Goal: Task Accomplishment & Management: Complete application form

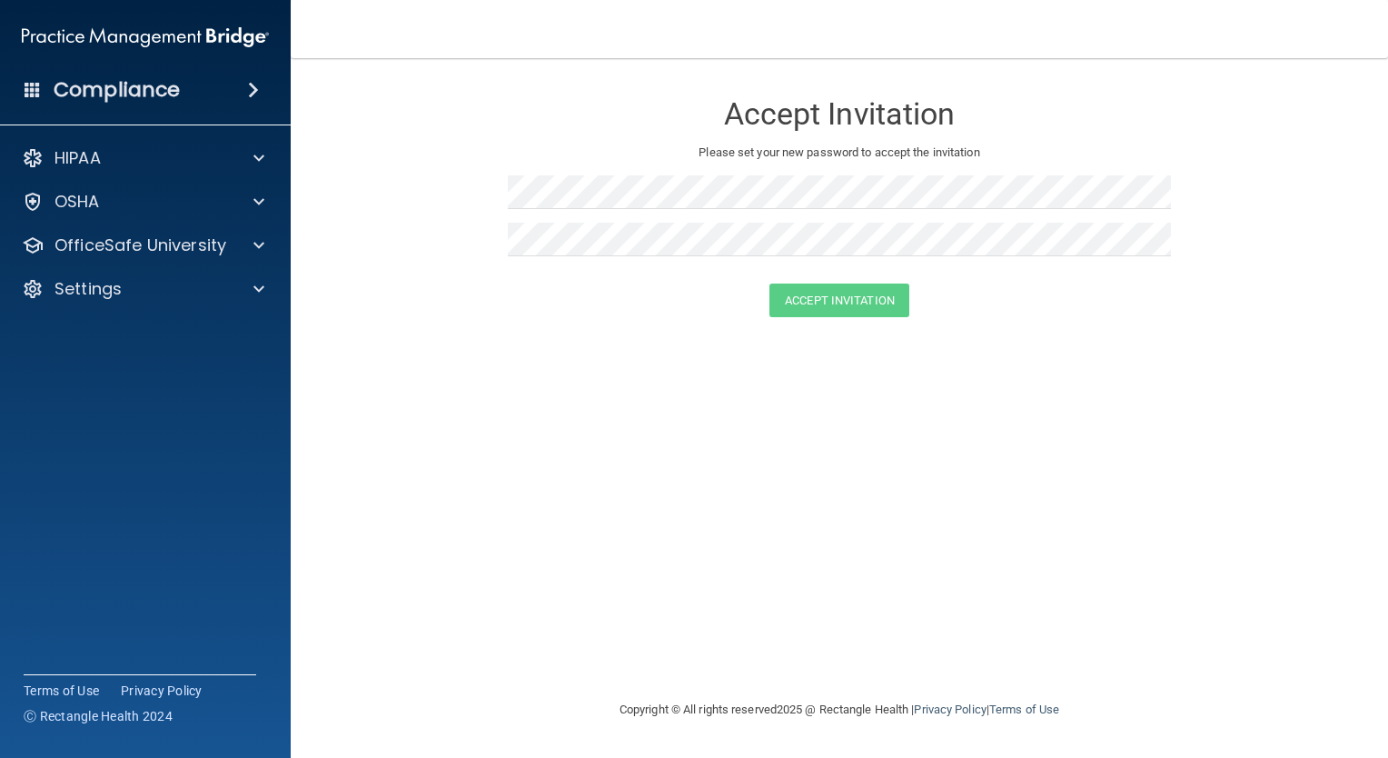
click at [480, 354] on div "Accept Invitation Please set your new password to accept the invitation Accept …" at bounding box center [839, 378] width 1025 height 604
click at [988, 402] on div "Accept Invitation Please set your new password to accept the invitation Accept …" at bounding box center [839, 378] width 1025 height 604
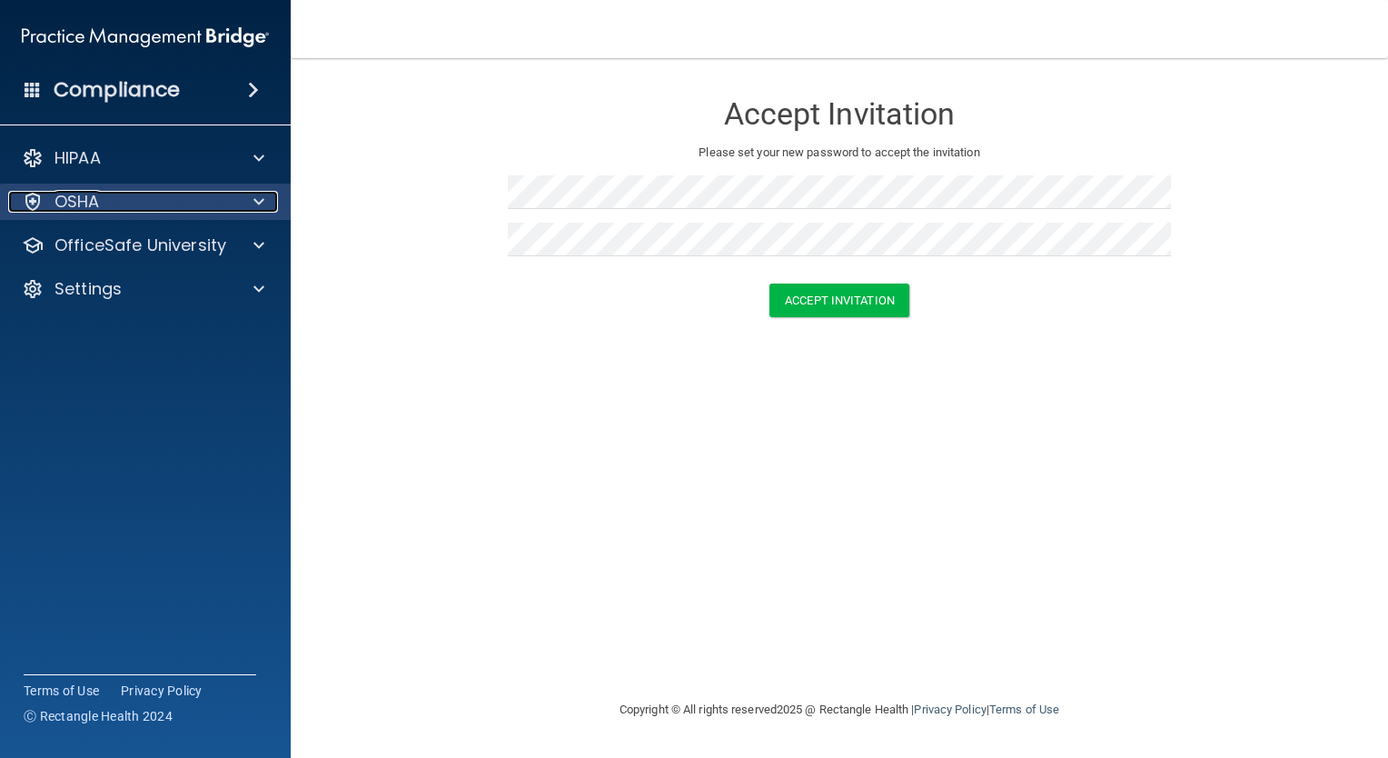
click at [98, 204] on p "OSHA" at bounding box center [77, 202] width 45 height 22
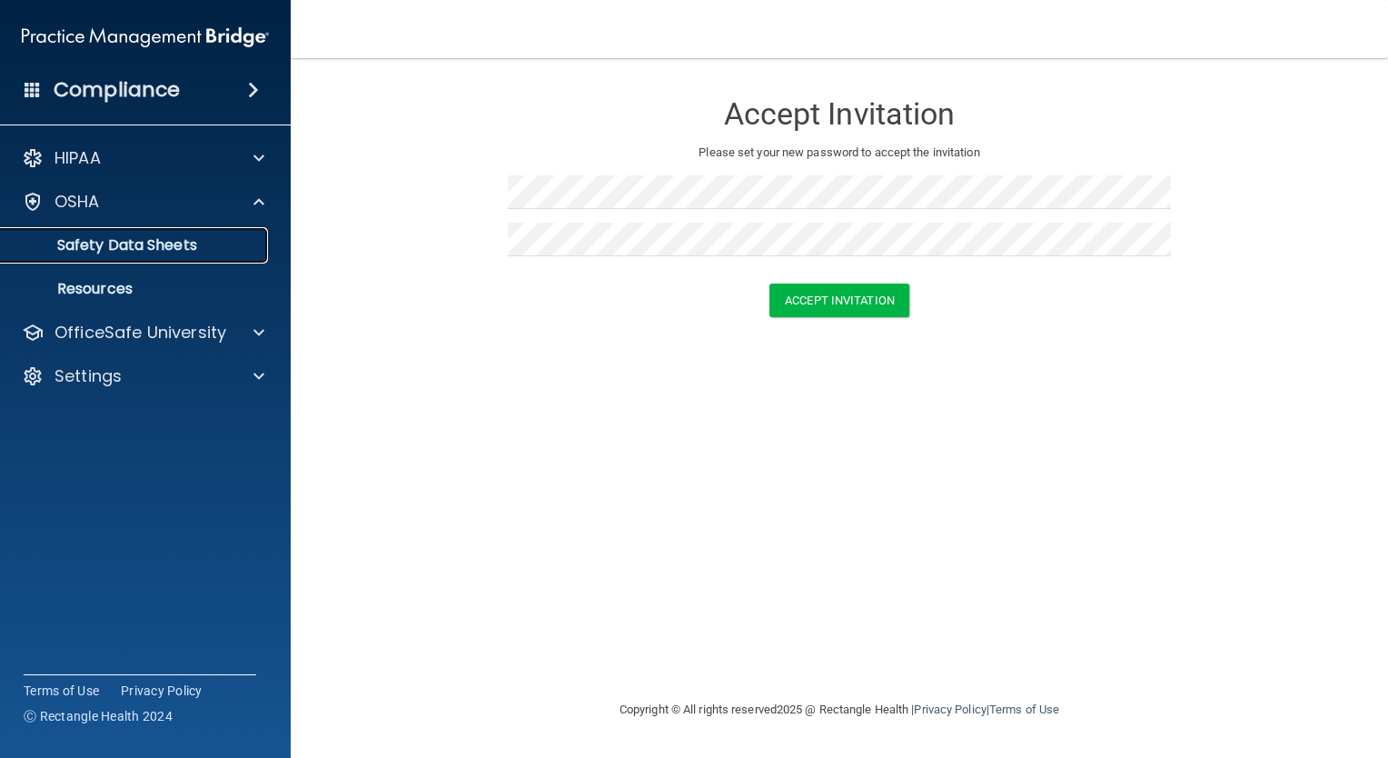
click at [149, 236] on p "Safety Data Sheets" at bounding box center [136, 245] width 248 height 18
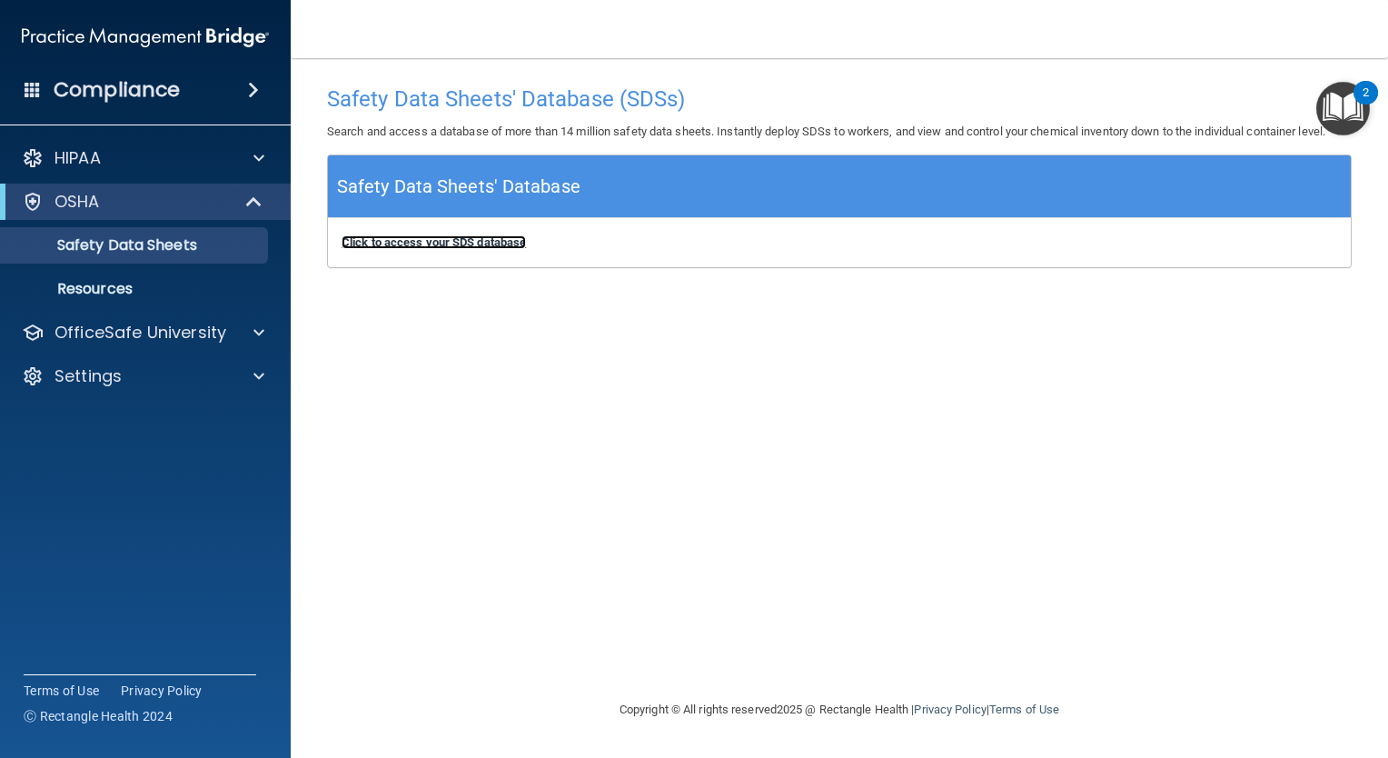
click at [418, 238] on b "Click to access your SDS database" at bounding box center [434, 242] width 184 height 14
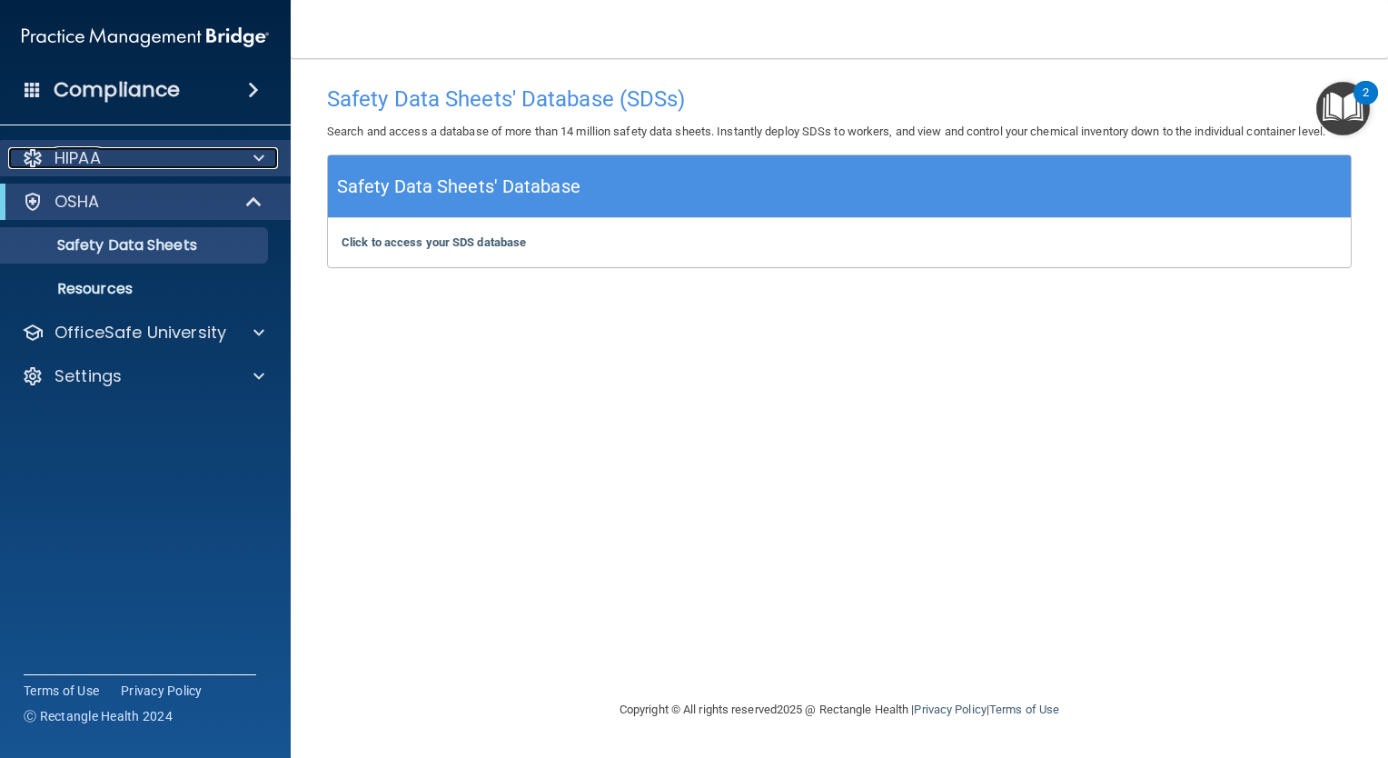
click at [139, 159] on div "HIPAA" at bounding box center [120, 158] width 225 height 22
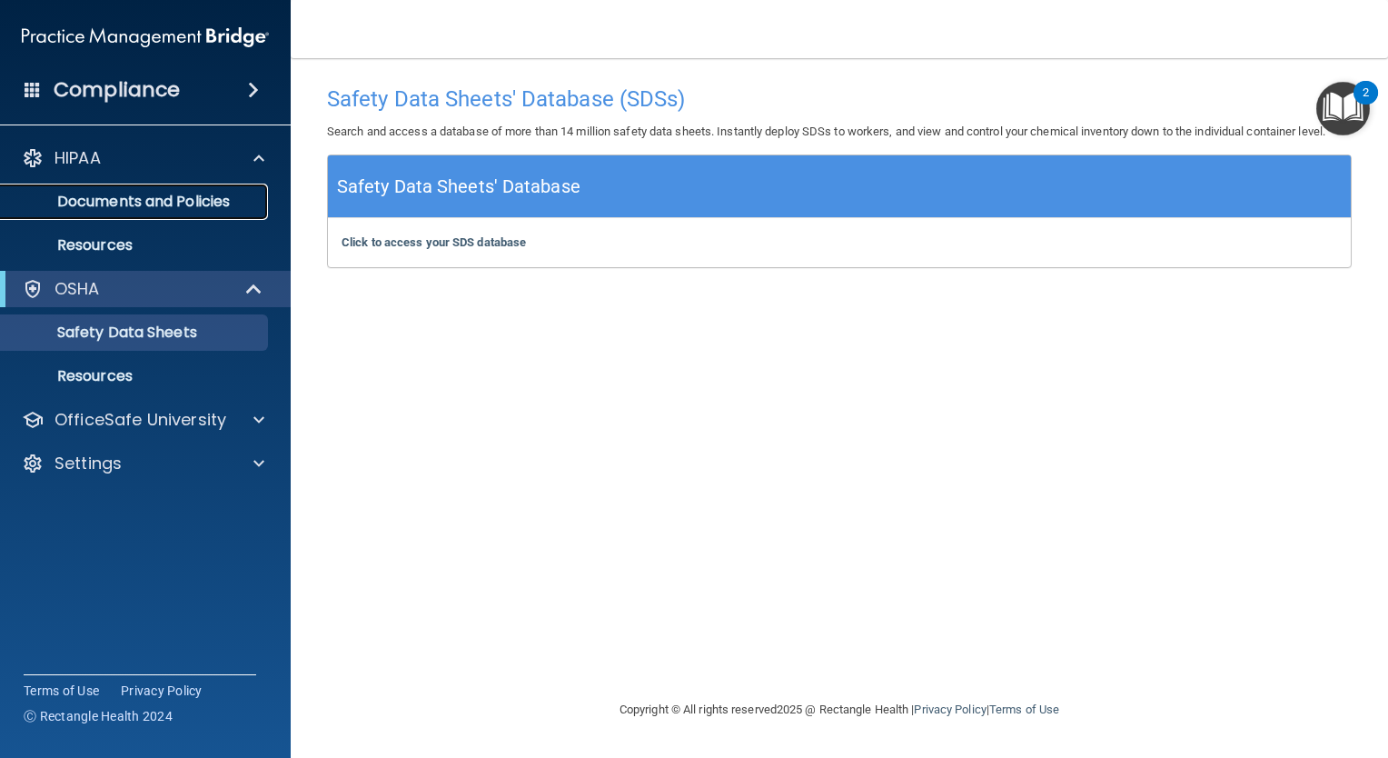
click at [137, 193] on p "Documents and Policies" at bounding box center [136, 202] width 248 height 18
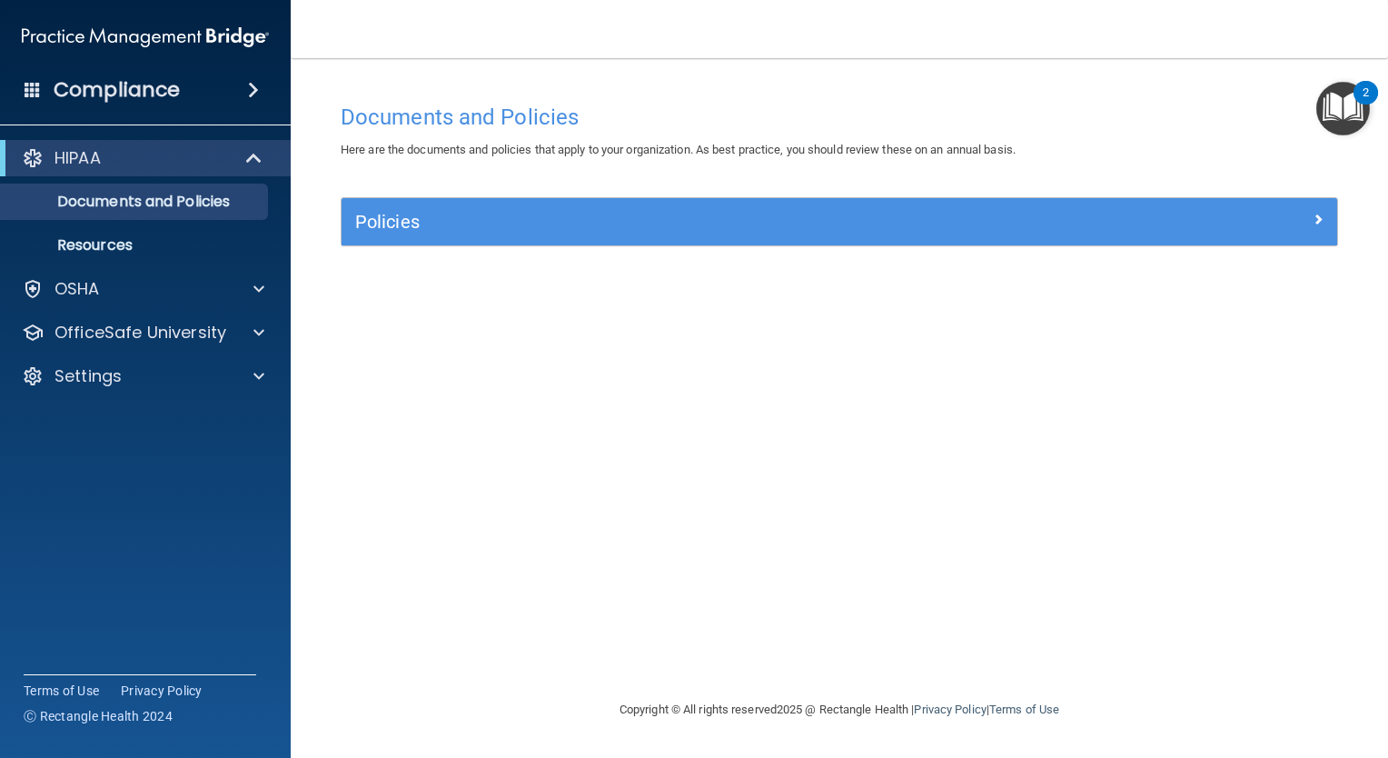
click at [1346, 108] on img "Open Resource Center, 2 new notifications" at bounding box center [1343, 109] width 54 height 54
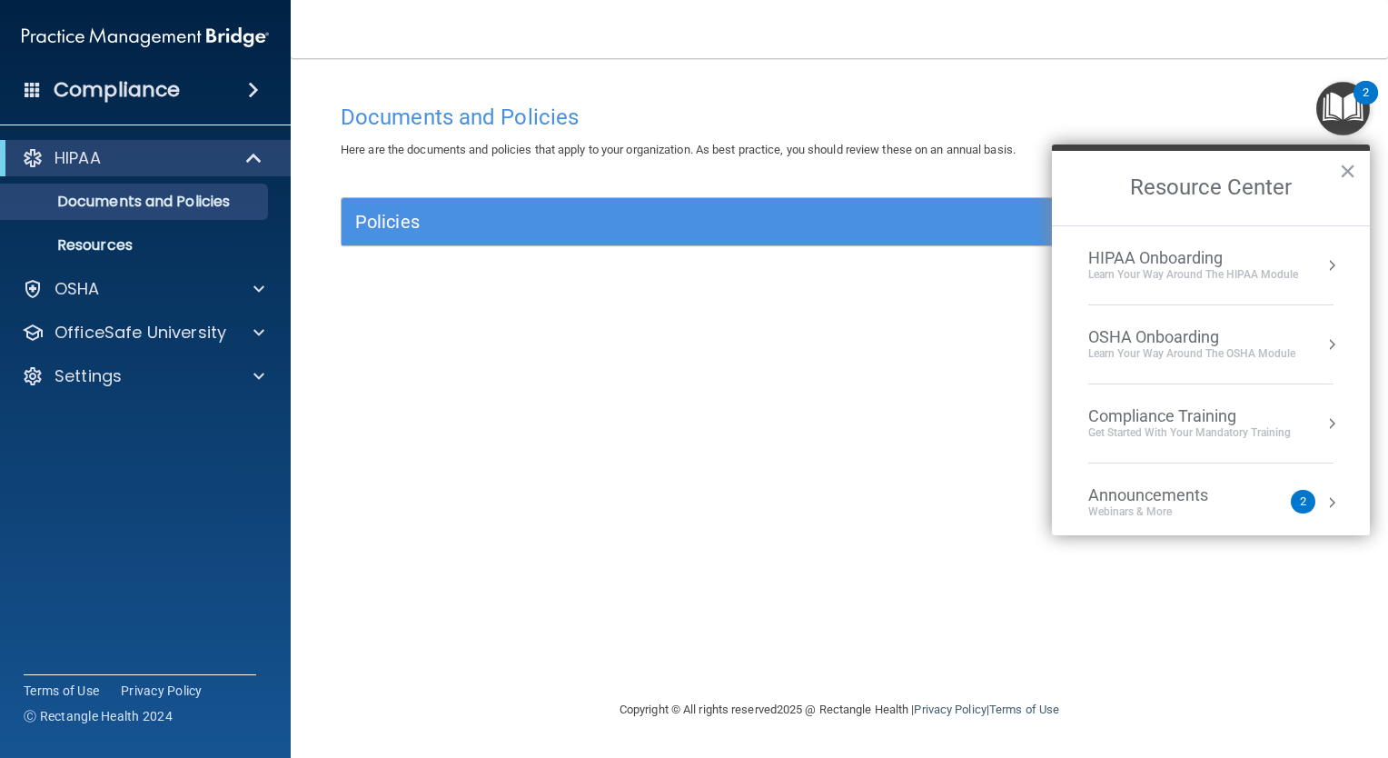
click at [1203, 251] on div "HIPAA Onboarding" at bounding box center [1193, 258] width 210 height 20
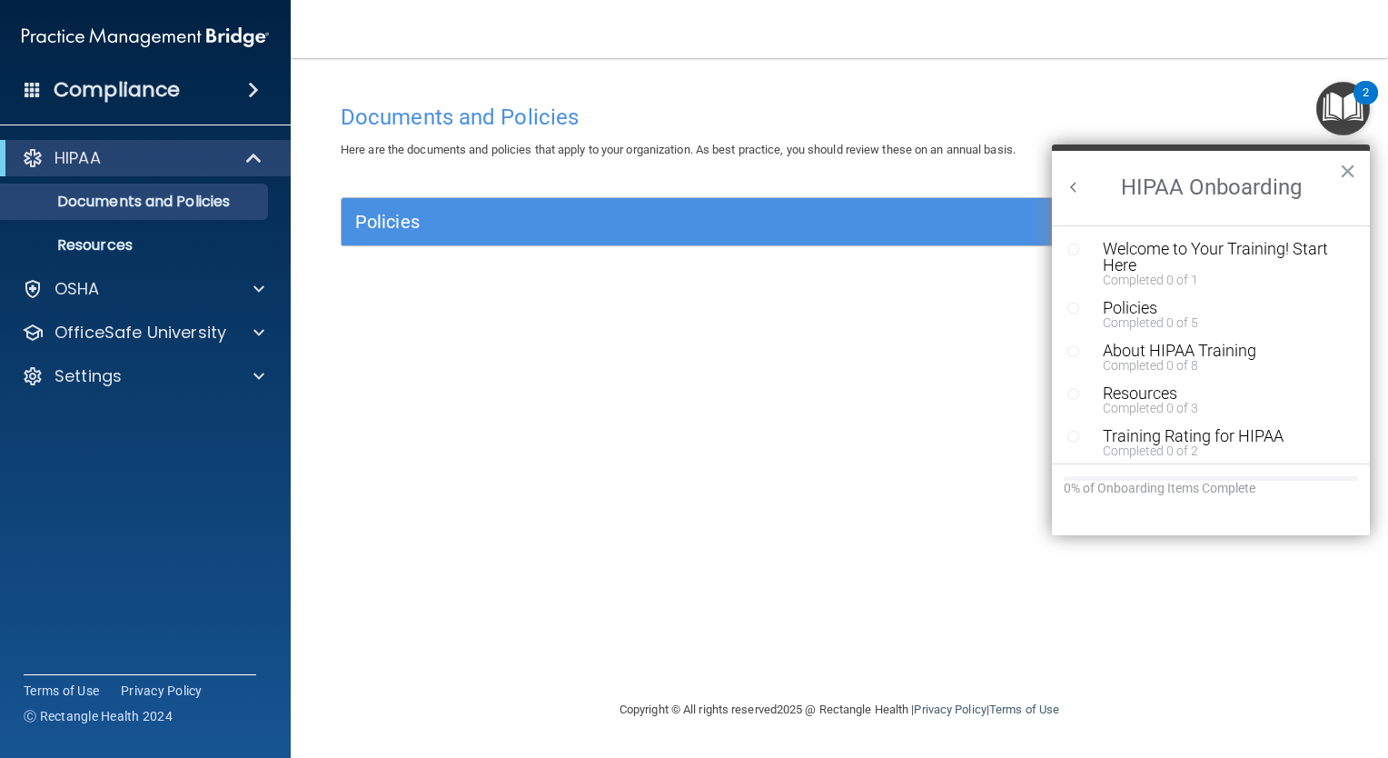
click at [1203, 251] on div "Welcome to Your Training! Start Here" at bounding box center [1217, 257] width 229 height 33
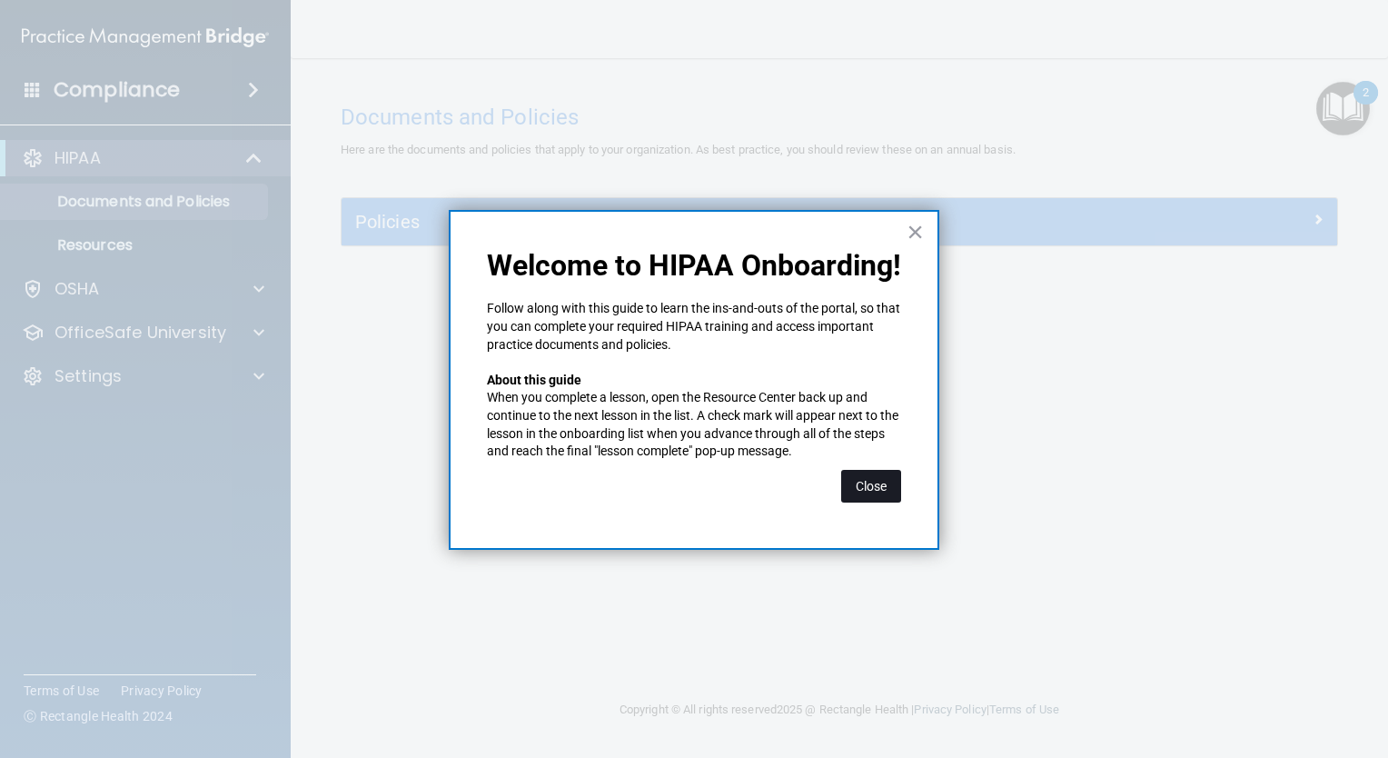
click at [884, 478] on button "Close" at bounding box center [871, 486] width 60 height 33
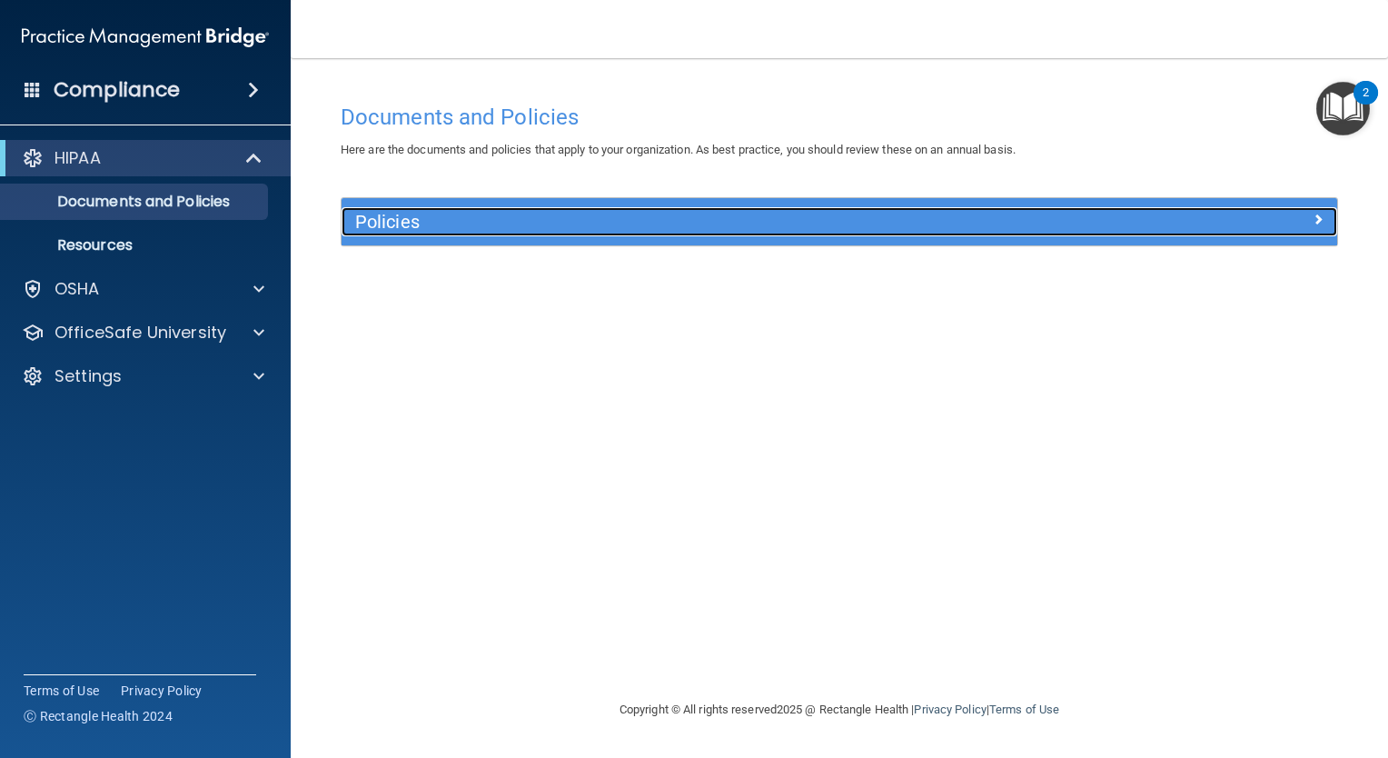
click at [831, 213] on h5 "Policies" at bounding box center [714, 222] width 719 height 20
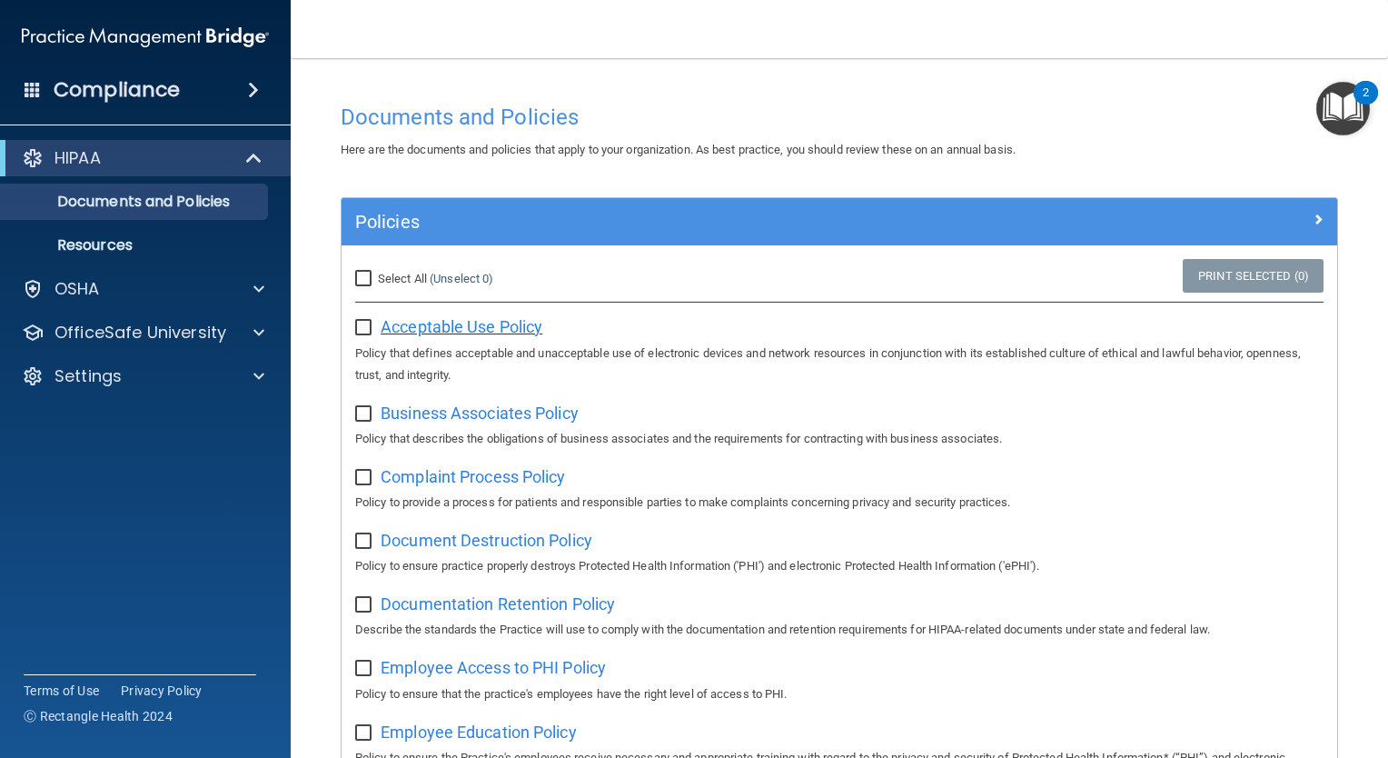
click at [532, 328] on span "Acceptable Use Policy" at bounding box center [462, 326] width 162 height 19
click at [366, 277] on input "Select All (Unselect 0) Unselect All" at bounding box center [365, 279] width 21 height 15
checkbox input "true"
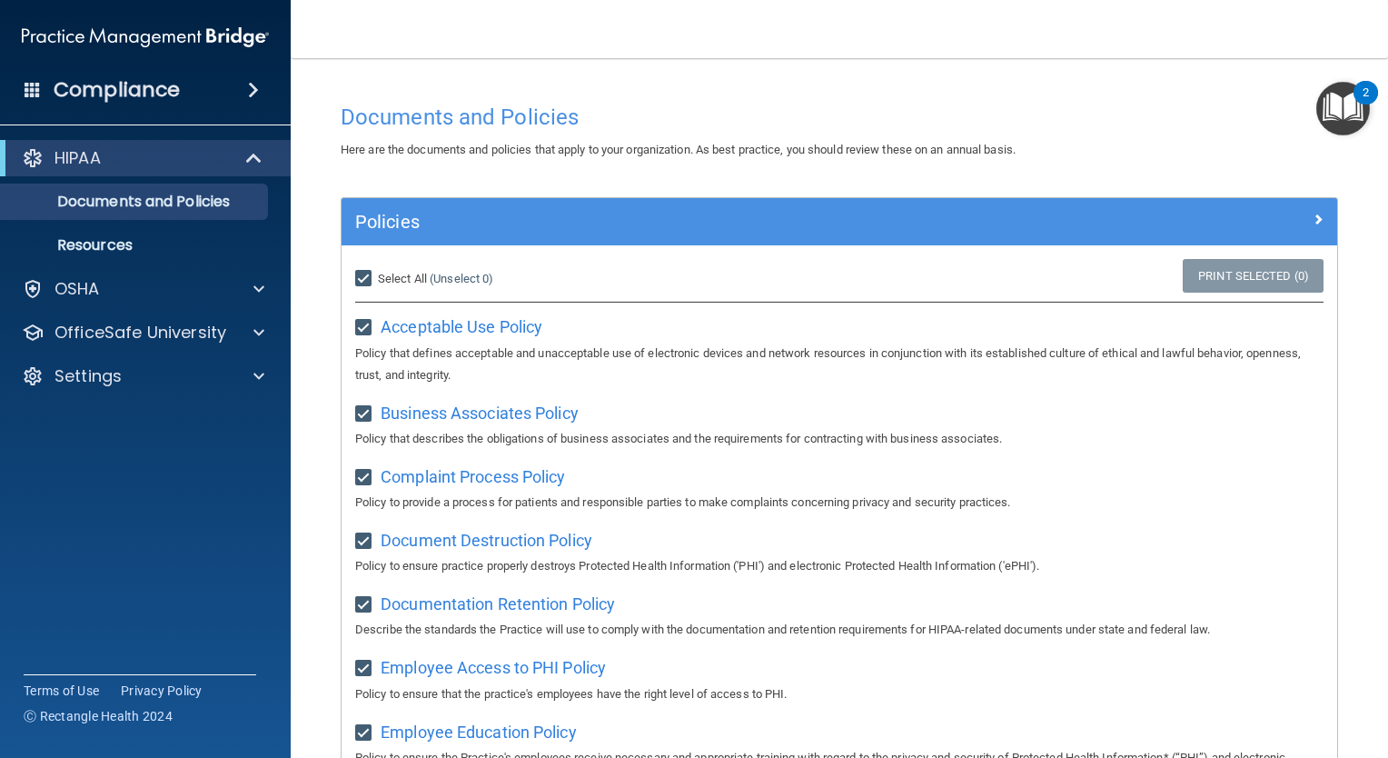
checkbox input "true"
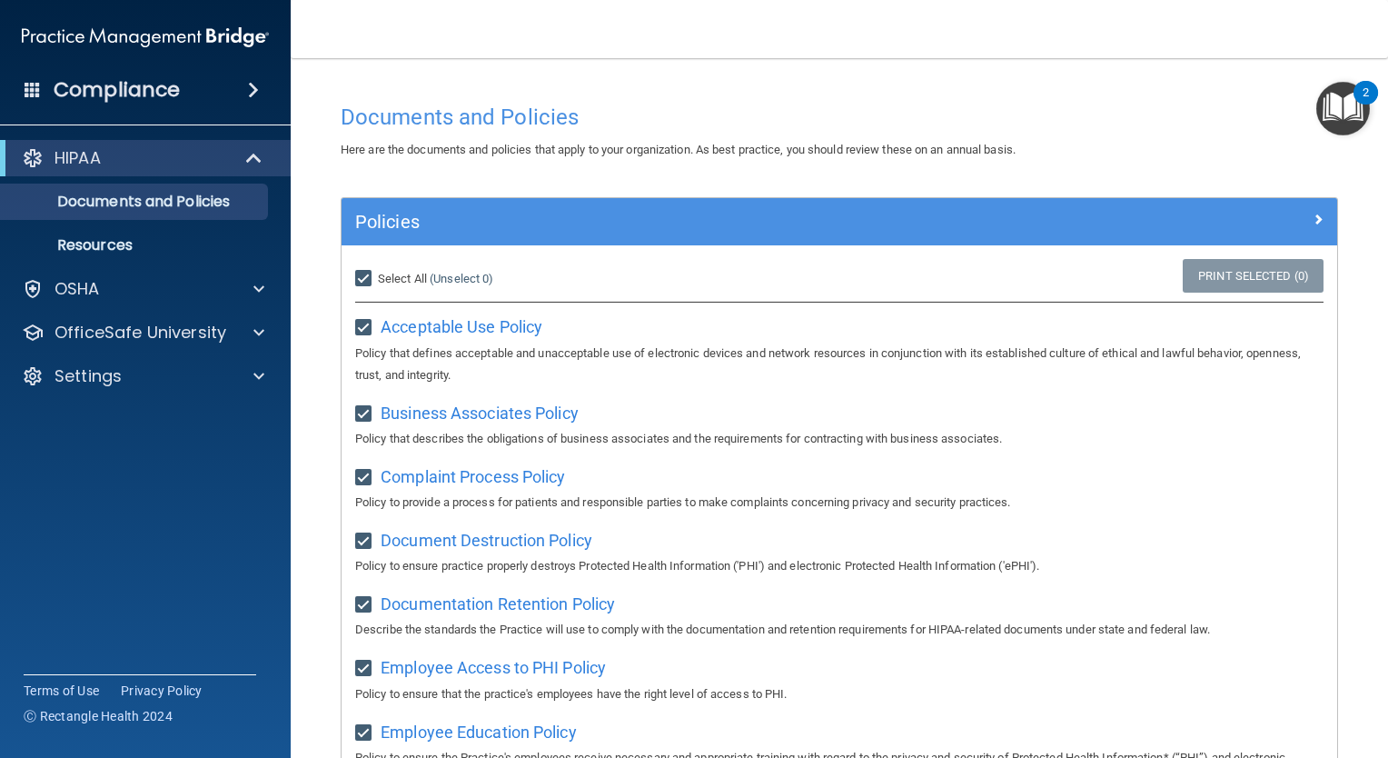
checkbox input "true"
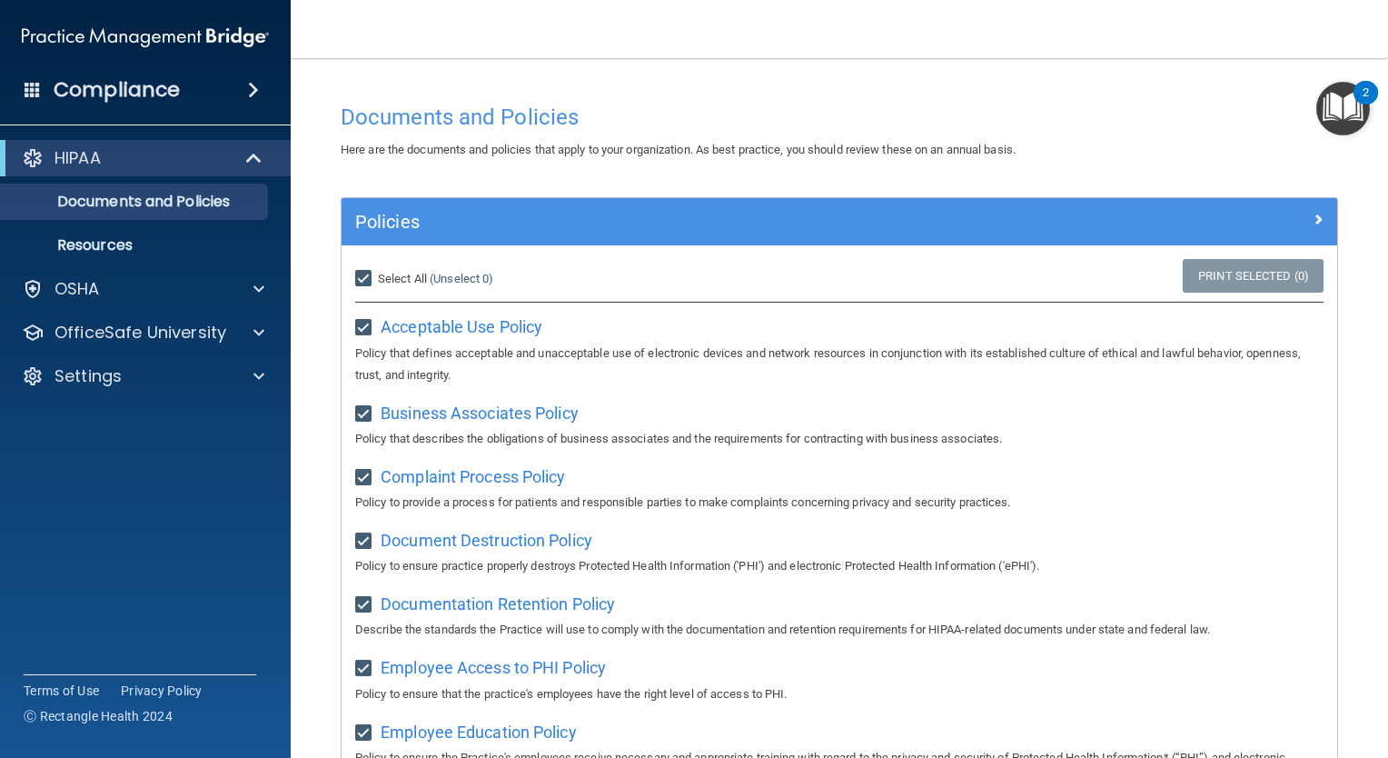
checkbox input "true"
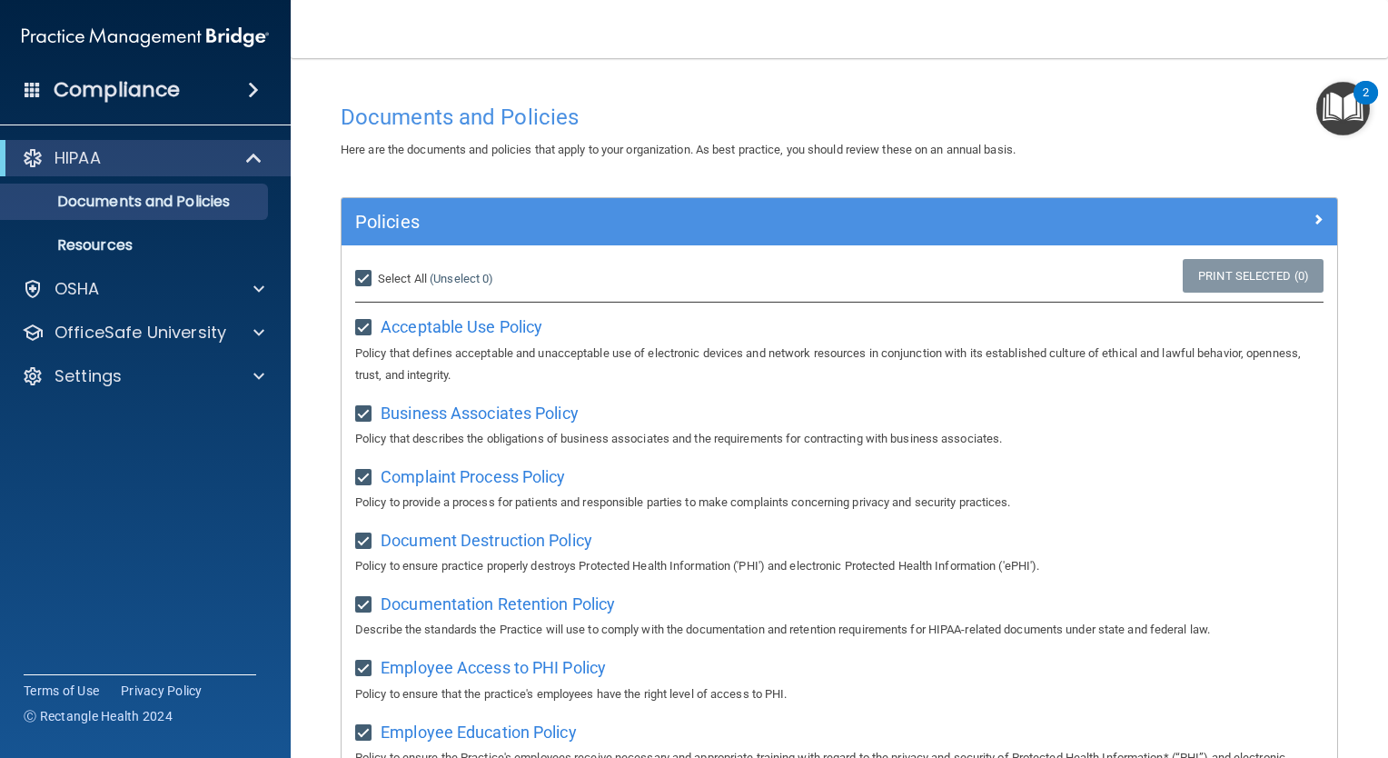
checkbox input "true"
click at [366, 277] on input "Select All (Unselect 21) Unselect All" at bounding box center [365, 279] width 21 height 15
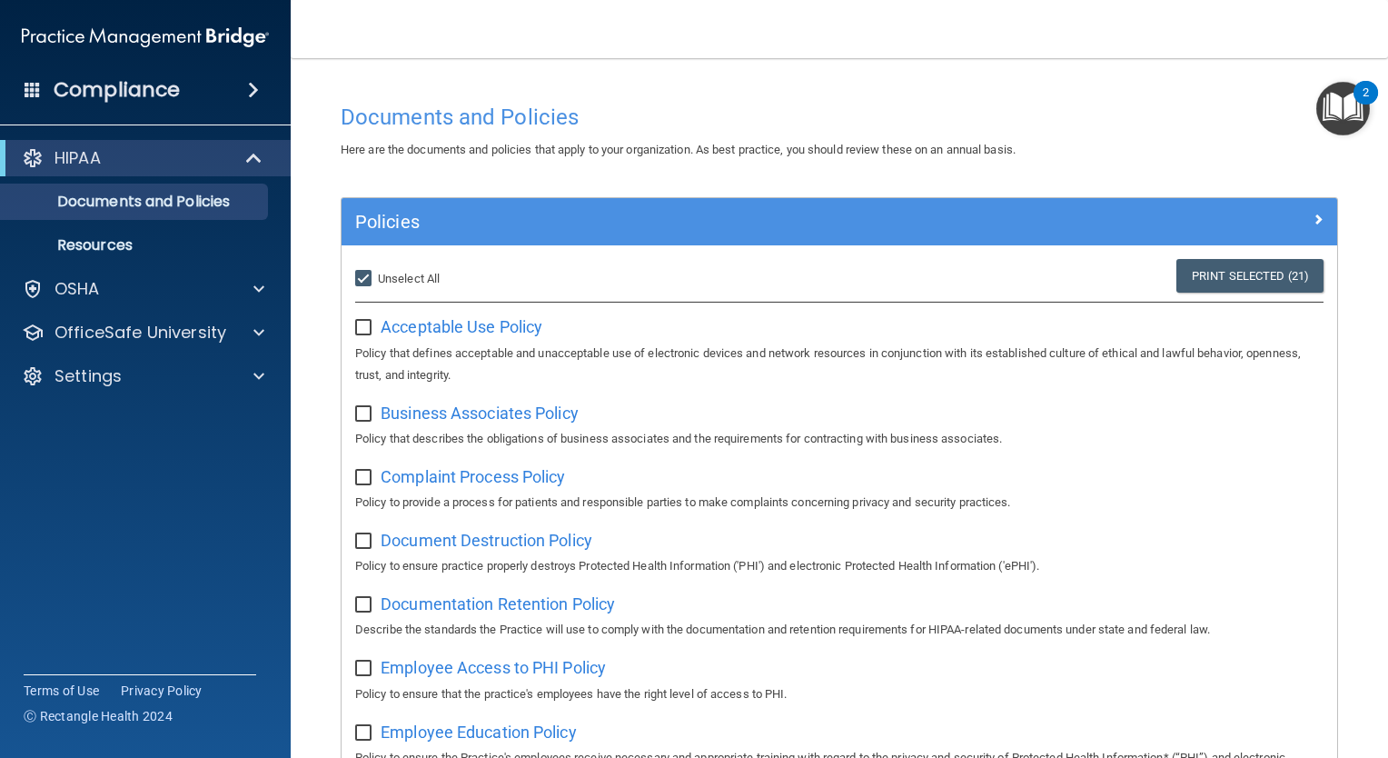
checkbox input "false"
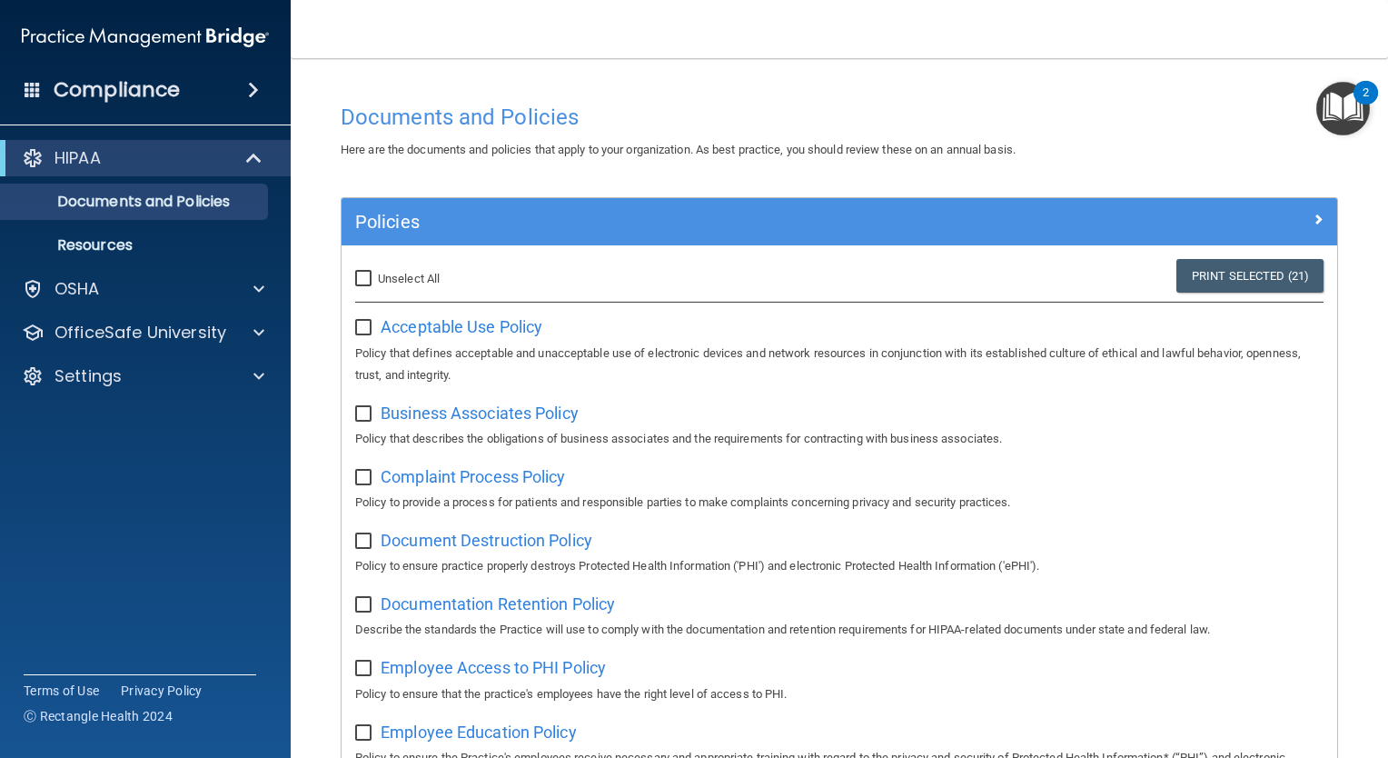
checkbox input "false"
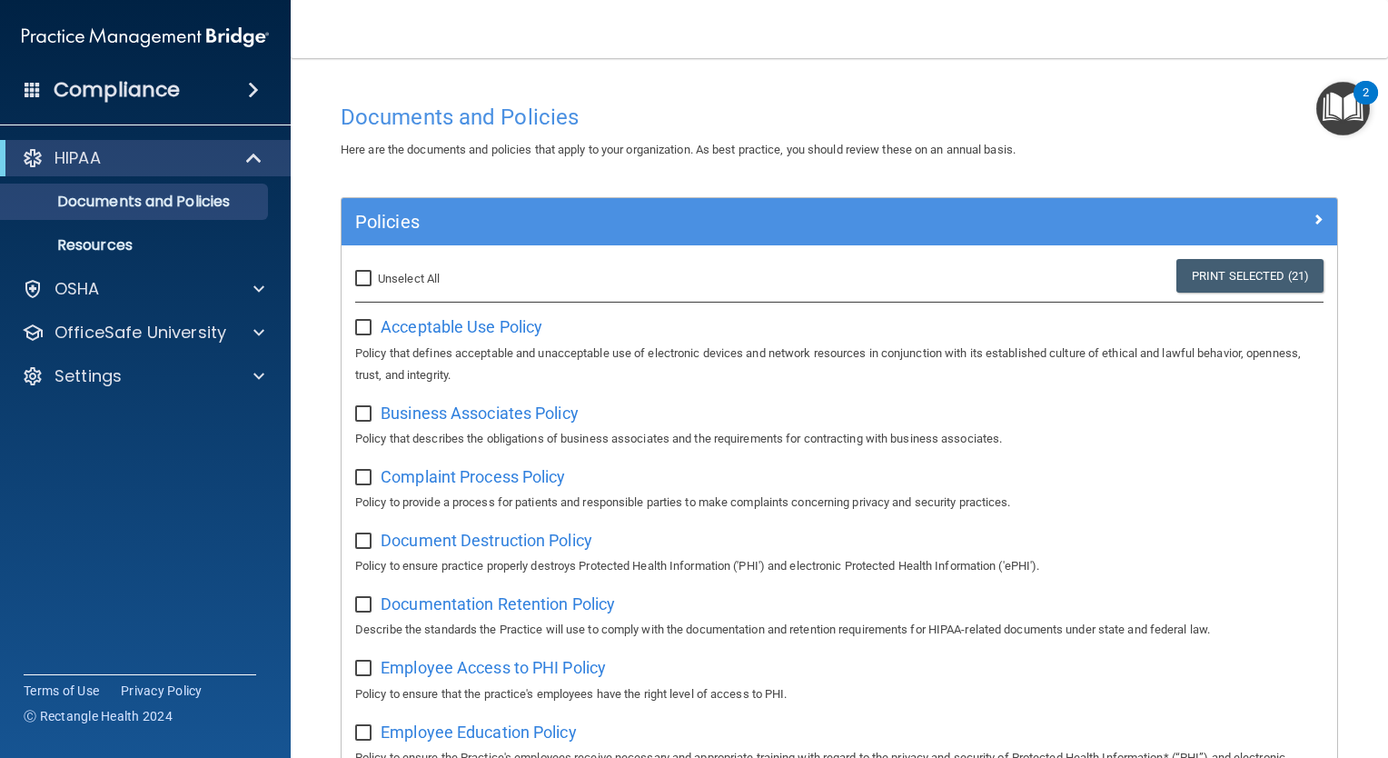
checkbox input "false"
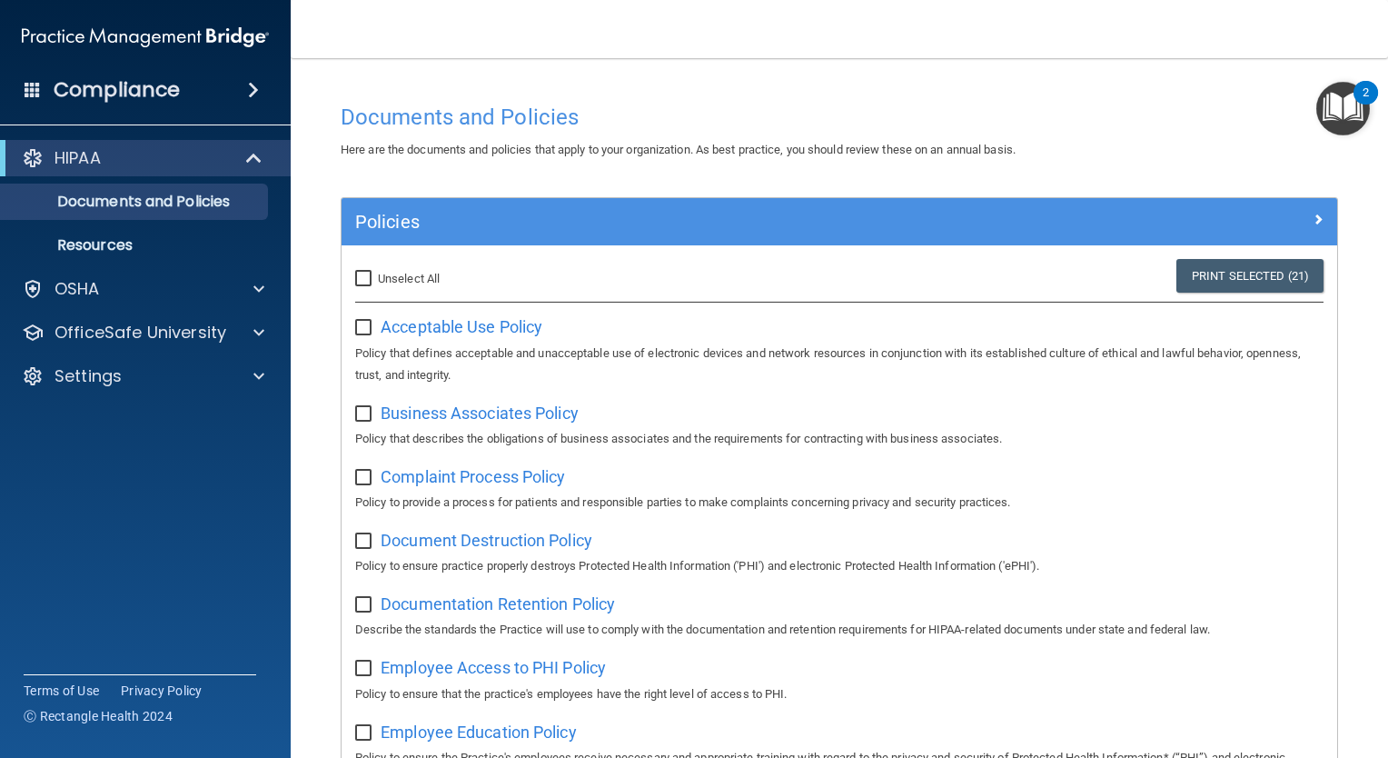
checkbox input "false"
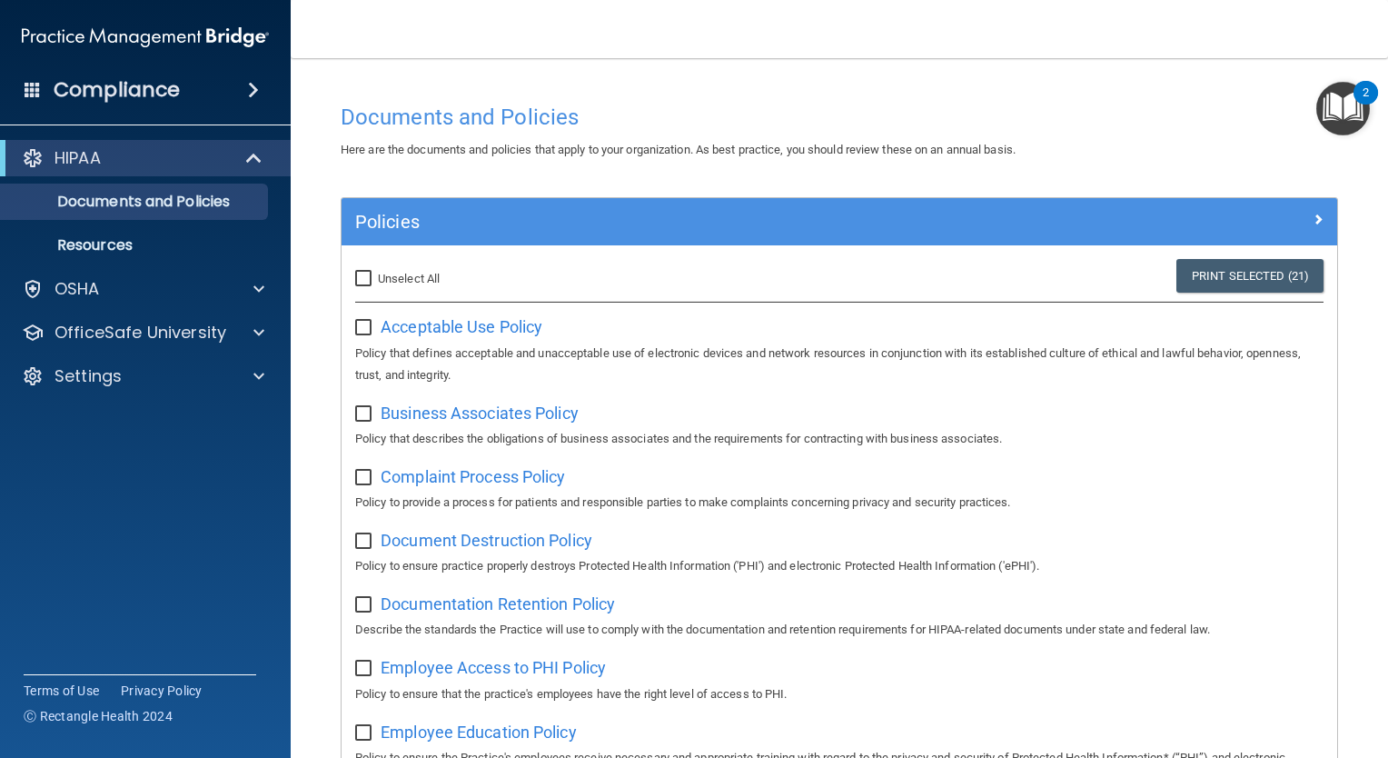
checkbox input "false"
click at [366, 277] on input "Select All (Unselect 0) Unselect All" at bounding box center [365, 279] width 21 height 15
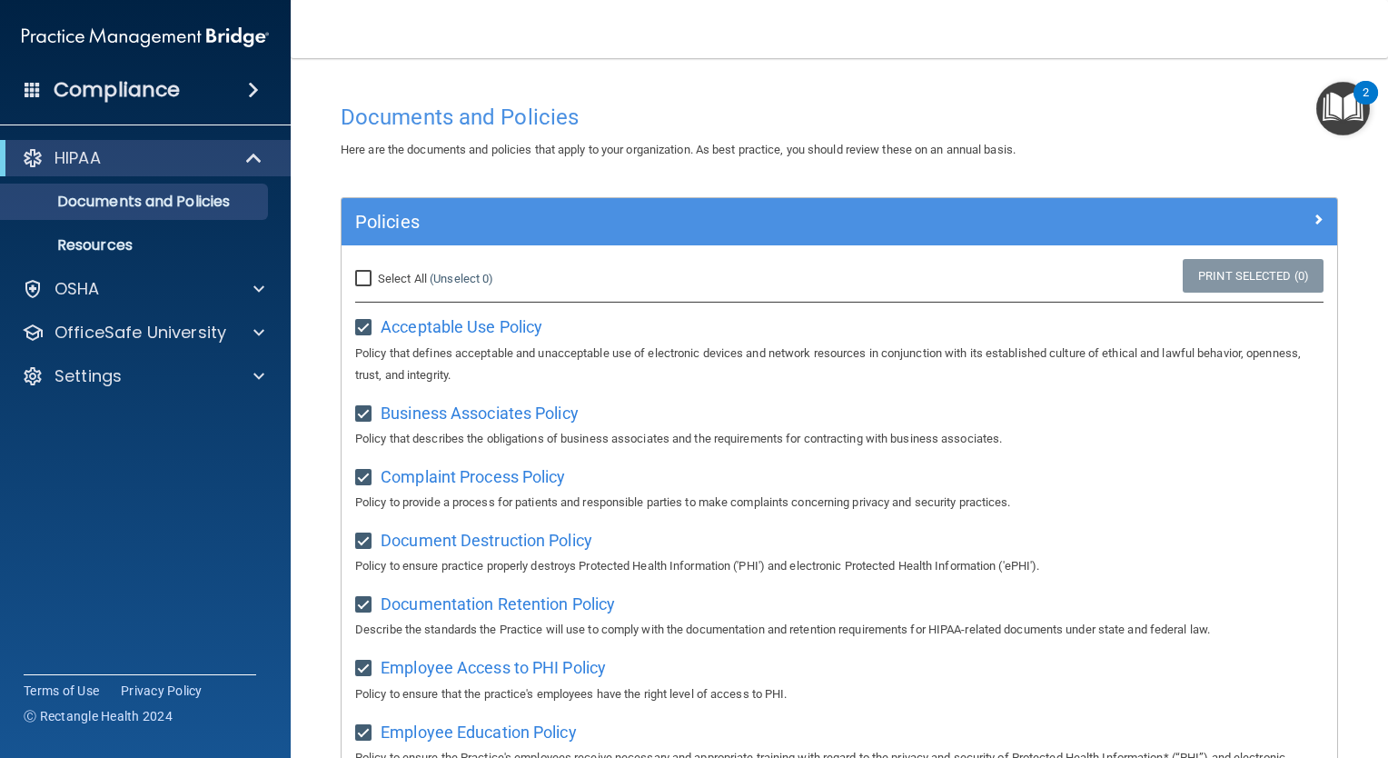
checkbox input "true"
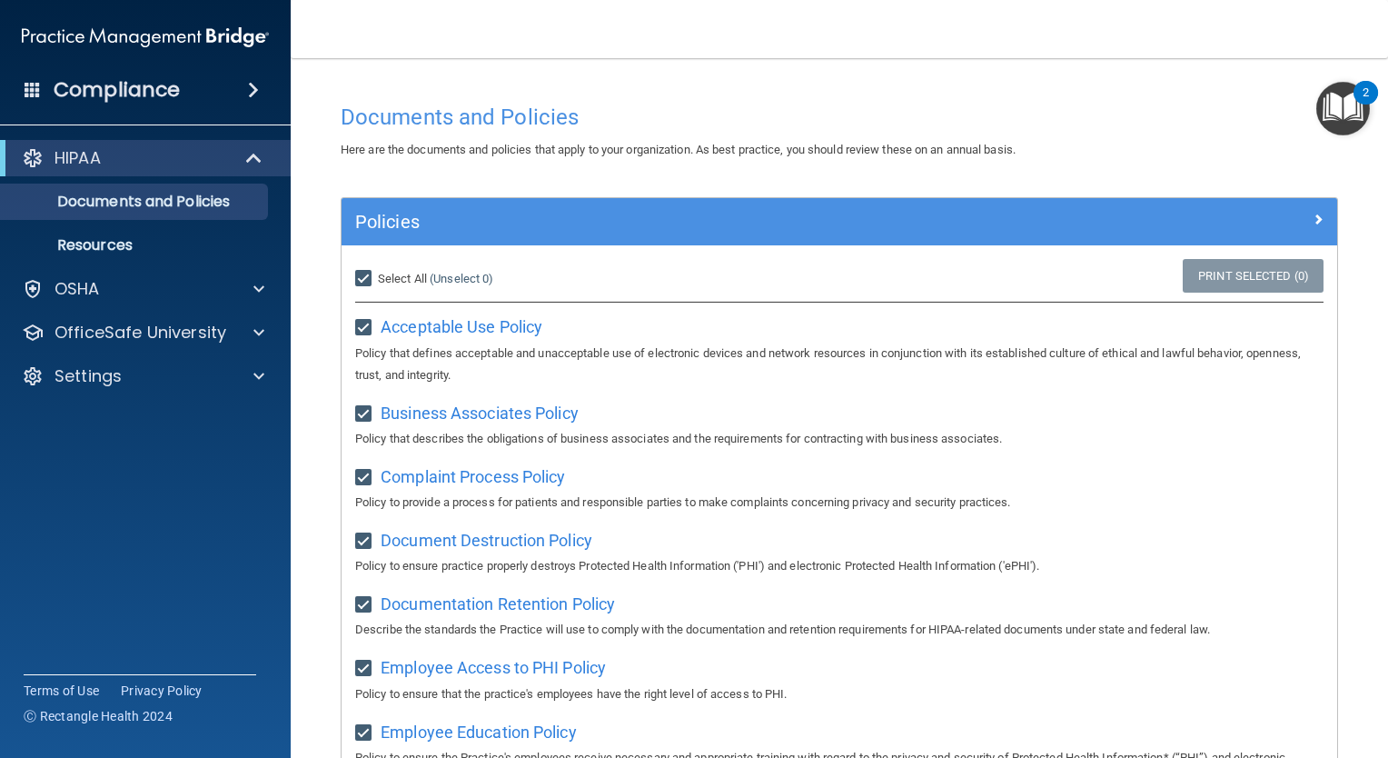
checkbox input "true"
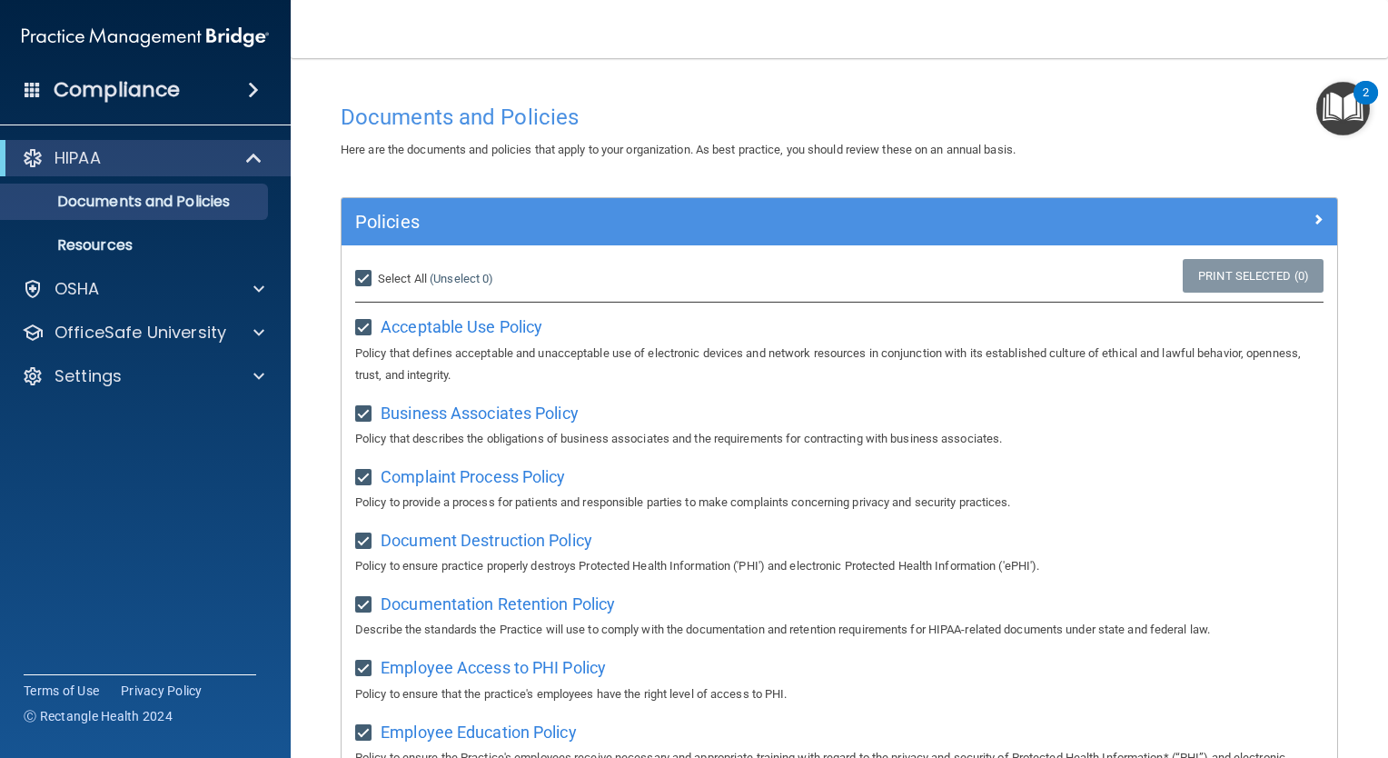
checkbox input "true"
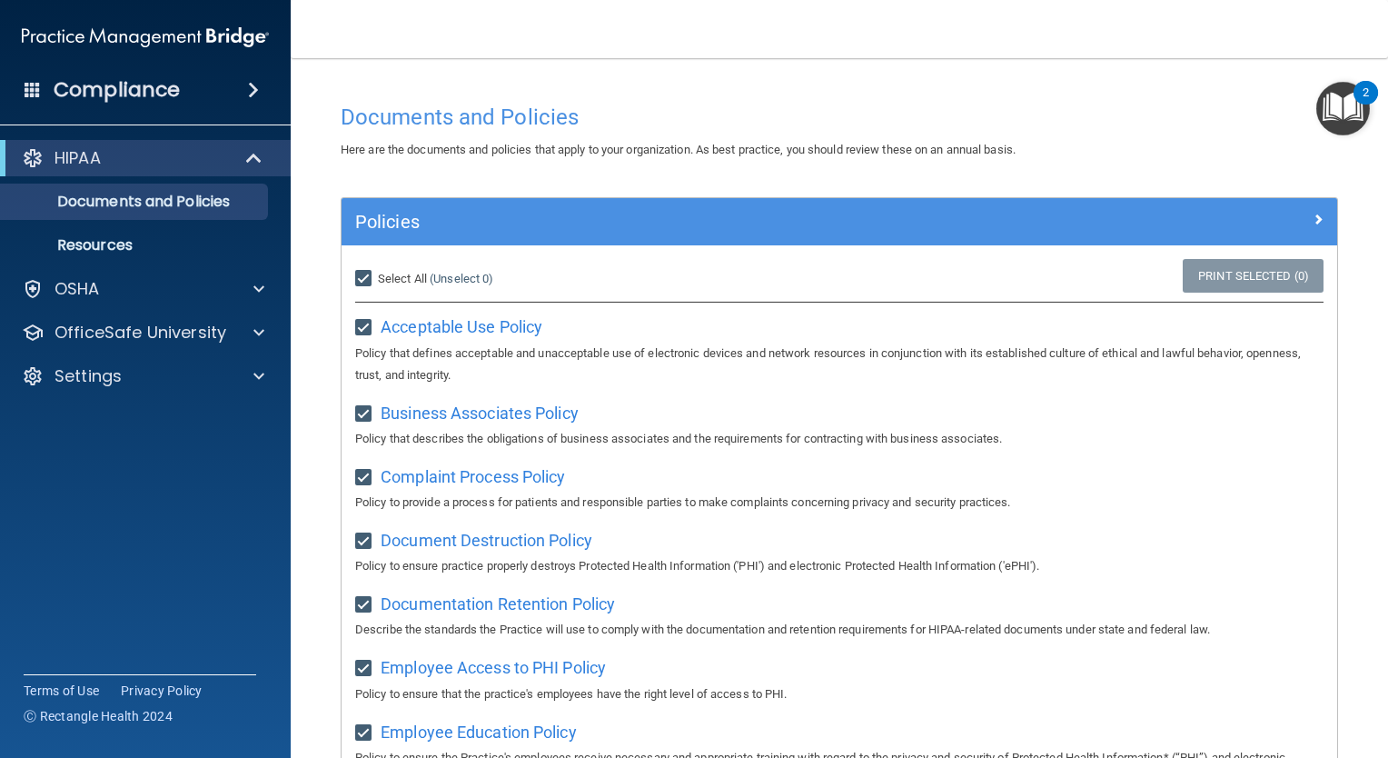
checkbox input "true"
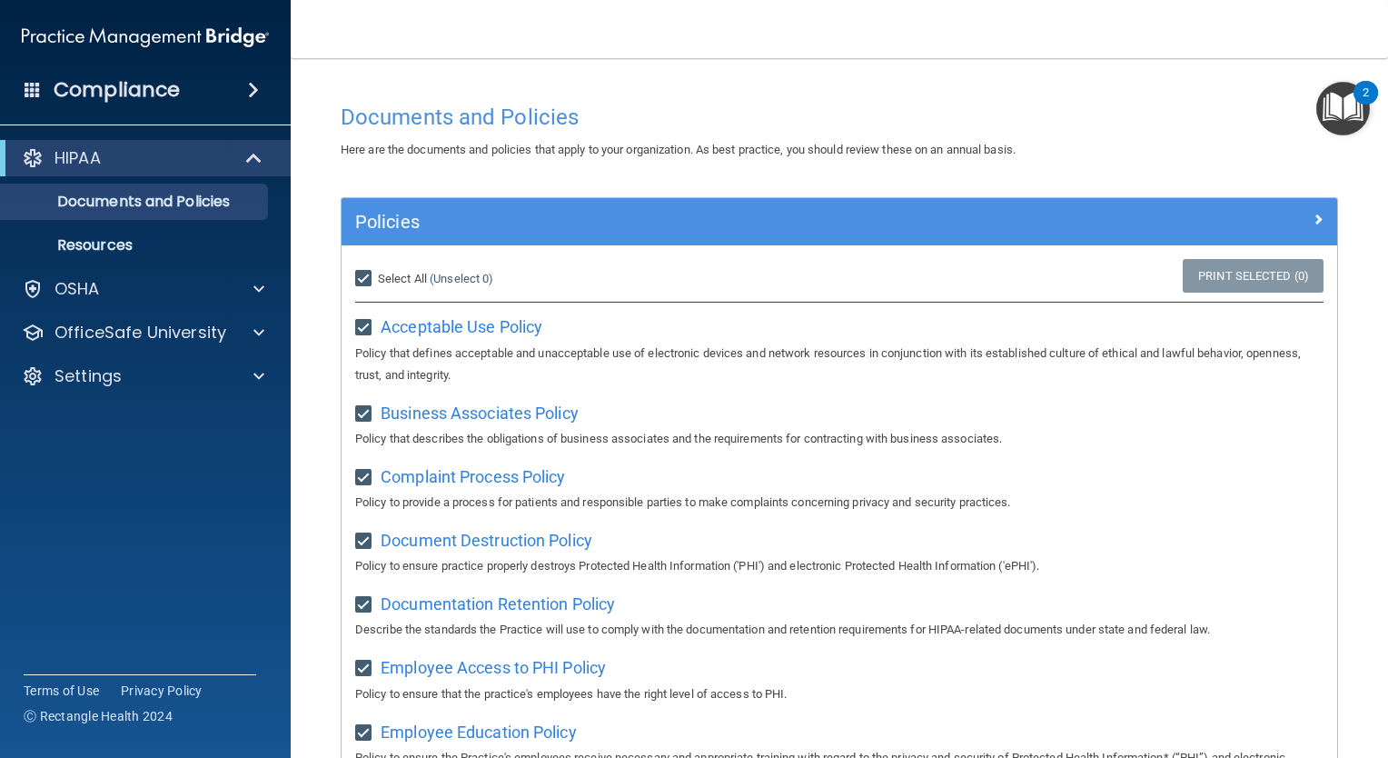
checkbox input "true"
click at [370, 272] on input "Select All (Unselect 21) Unselect All" at bounding box center [365, 279] width 21 height 15
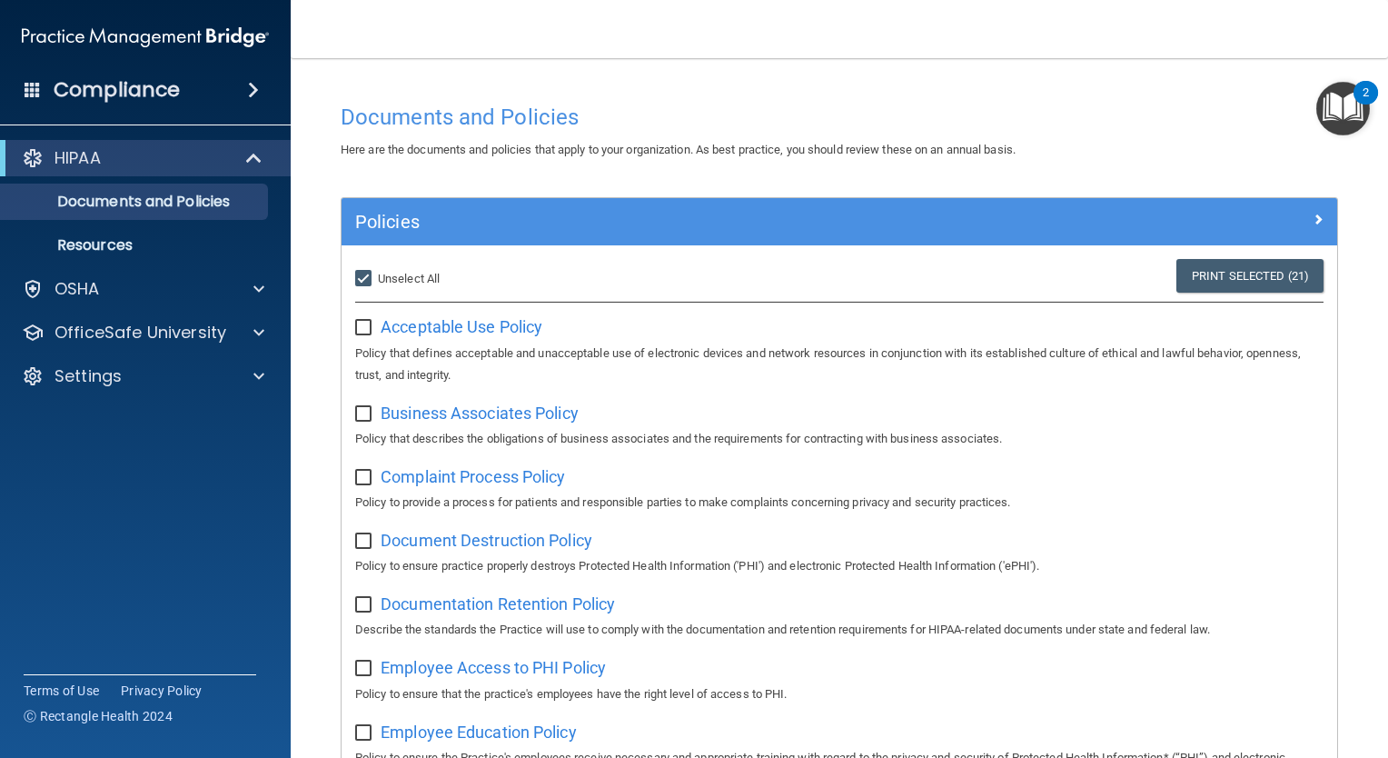
checkbox input "false"
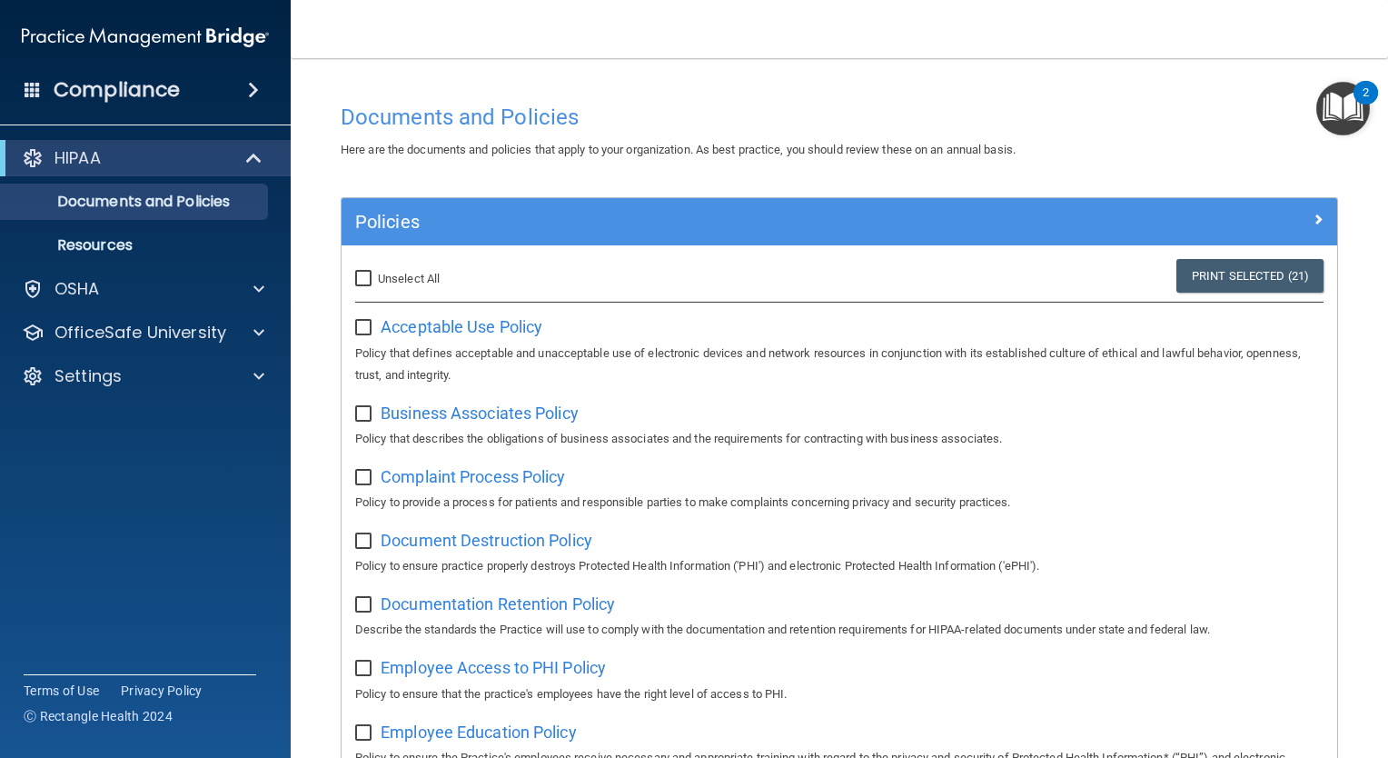
checkbox input "false"
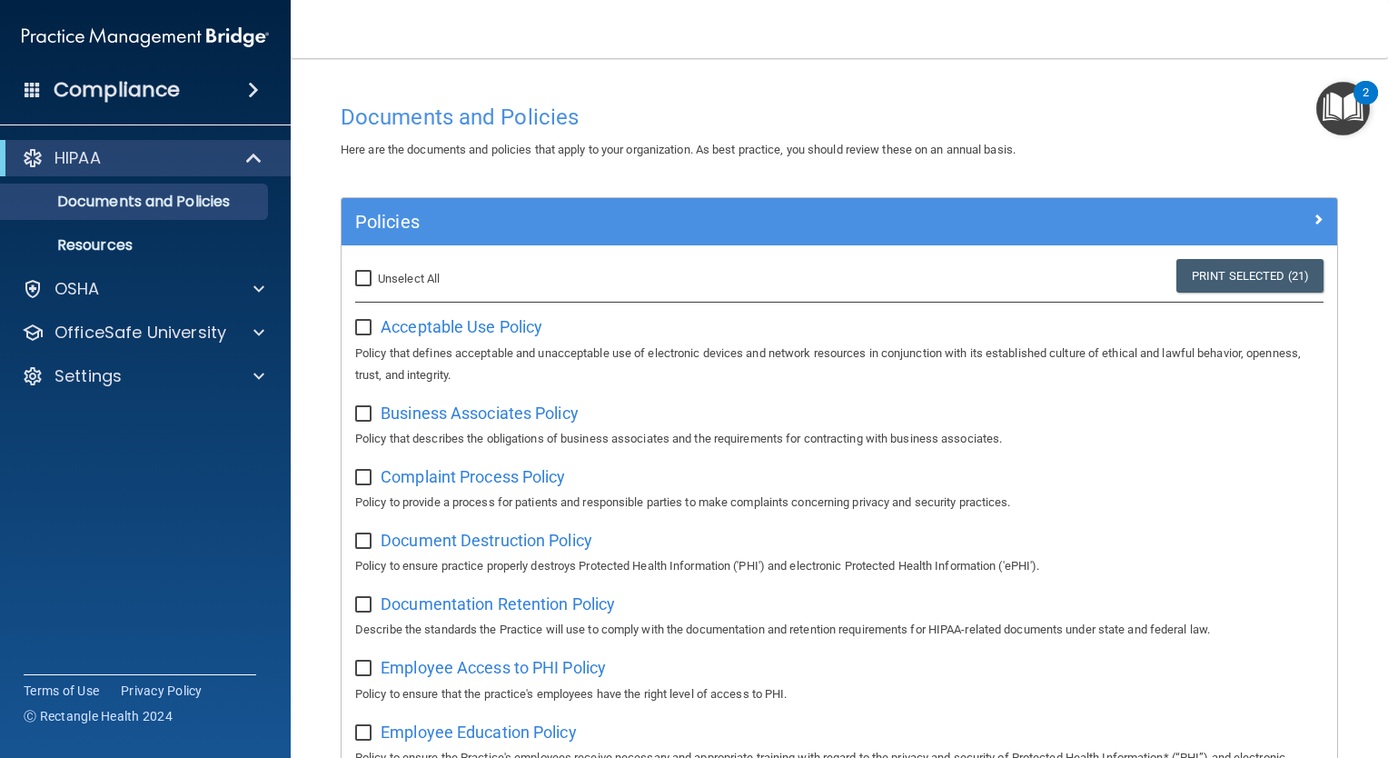
checkbox input "false"
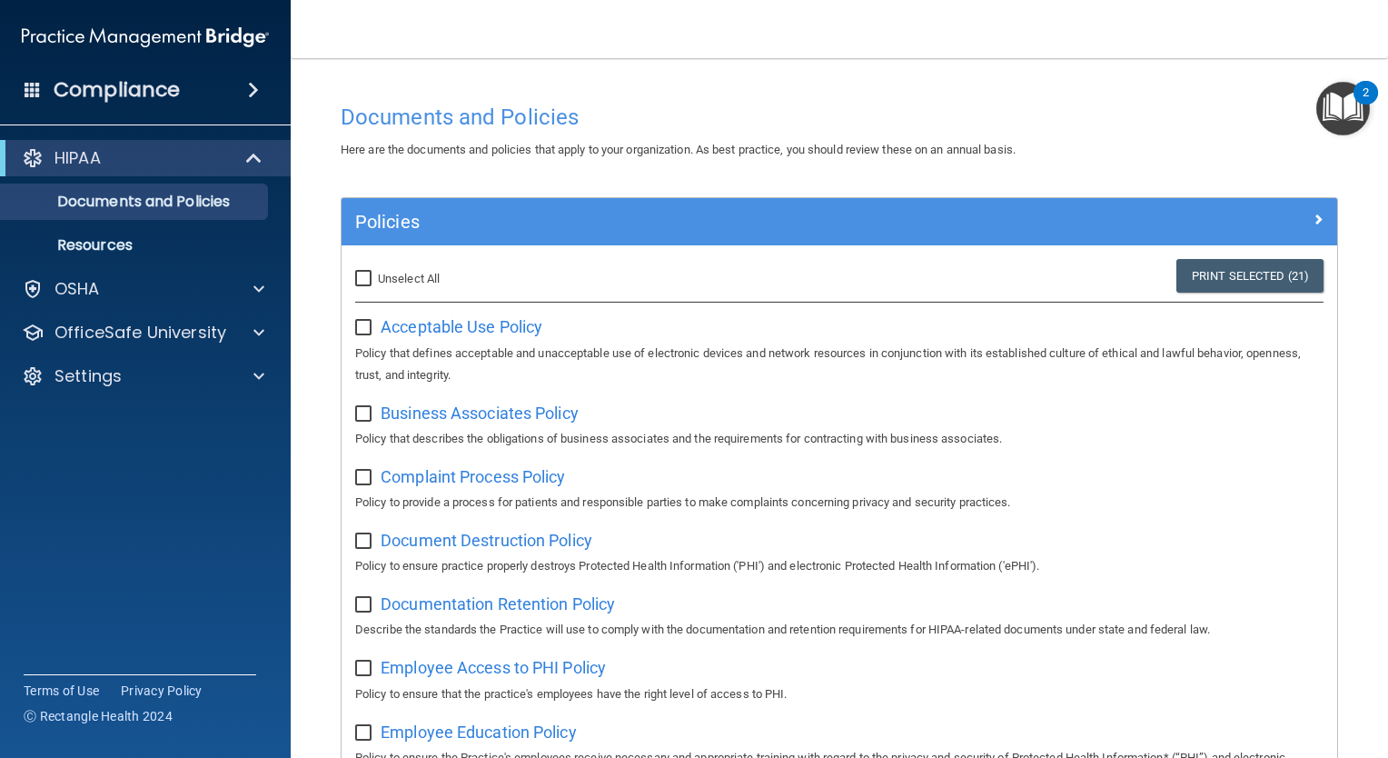
checkbox input "false"
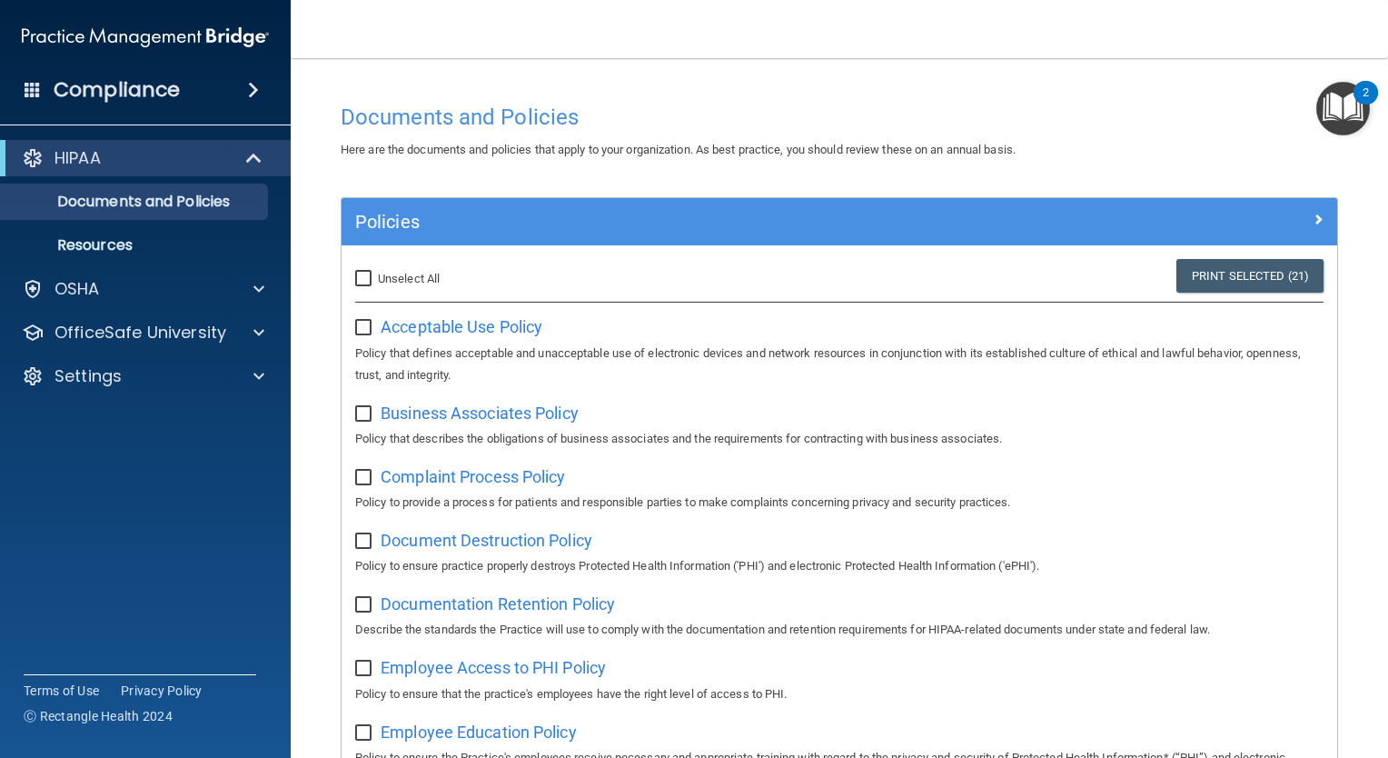
checkbox input "false"
click at [75, 89] on h4 "Compliance" at bounding box center [117, 89] width 126 height 25
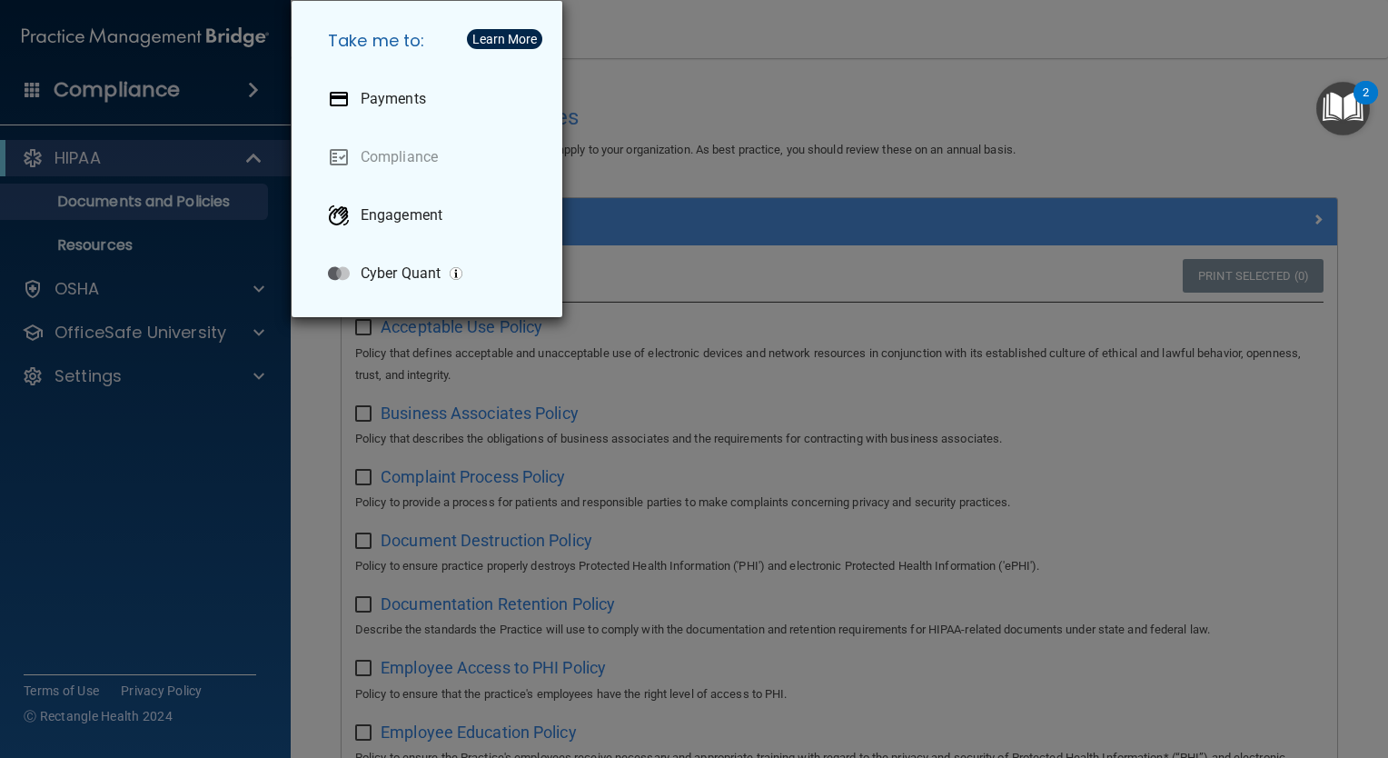
click at [625, 49] on div "Take me to: Payments Compliance Engagement Cyber Quant" at bounding box center [694, 379] width 1388 height 758
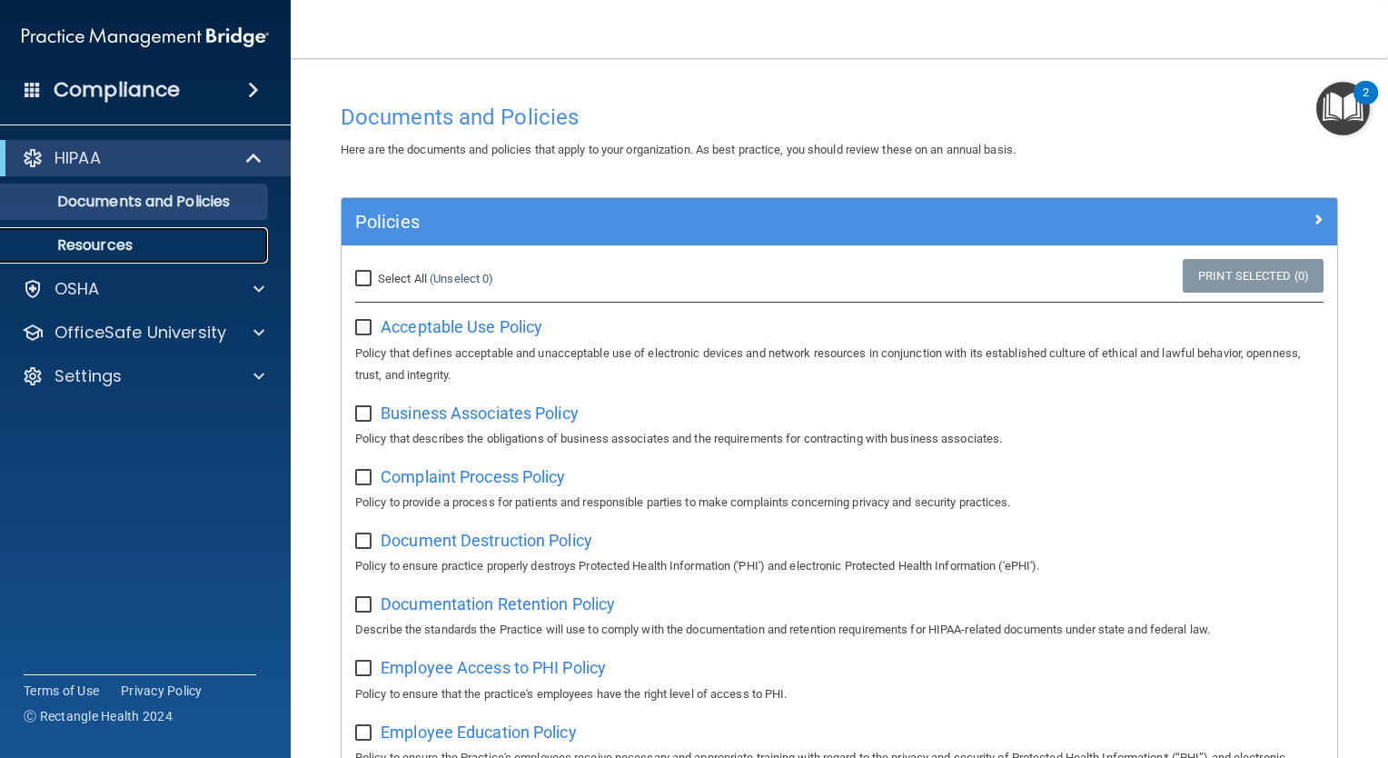
click at [163, 236] on p "Resources" at bounding box center [136, 245] width 248 height 18
